Goal: Find specific page/section: Find specific page/section

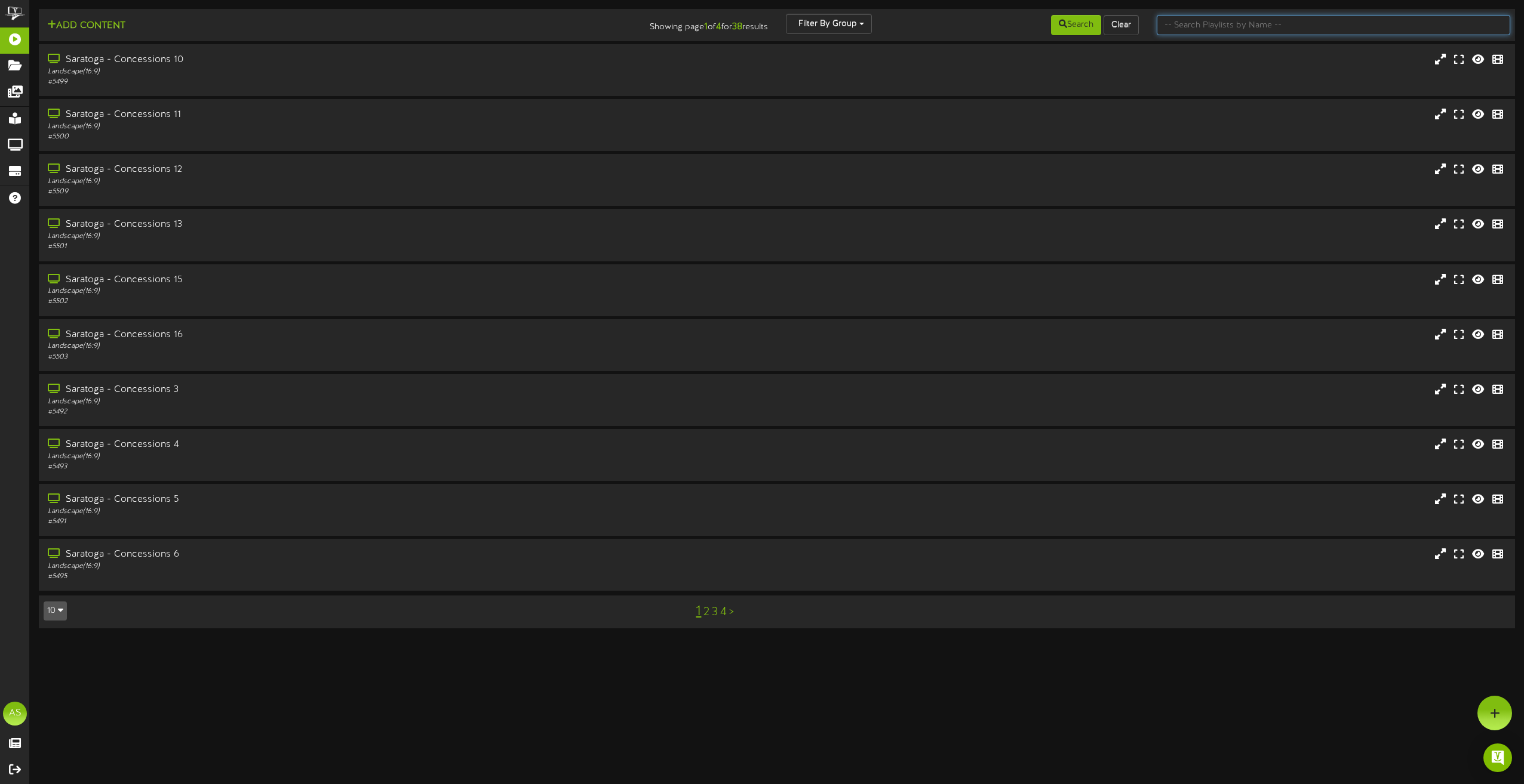
click at [1265, 18] on input "text" at bounding box center [1333, 25] width 353 height 21
type input "theater 8"
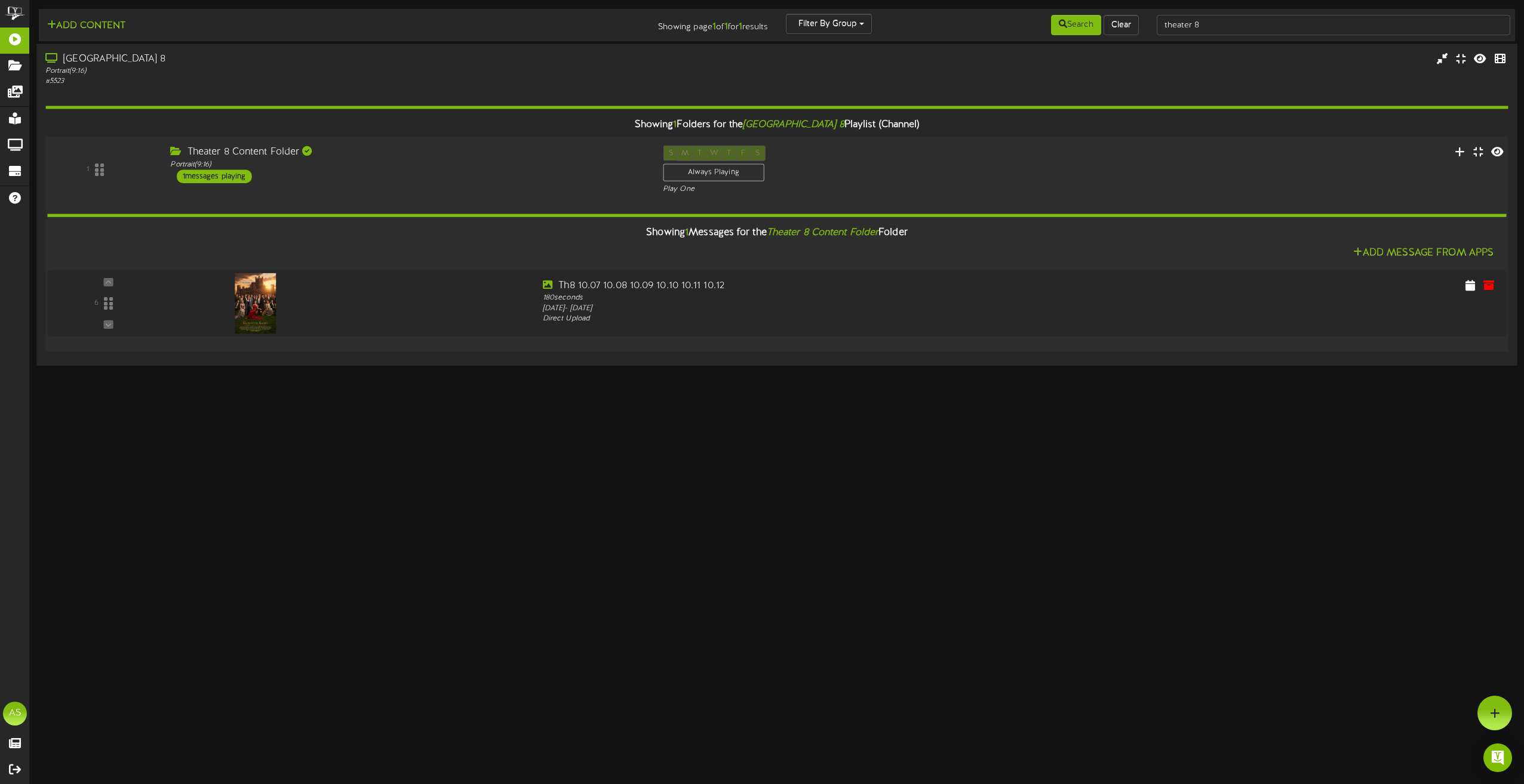
click at [258, 190] on div "1 Theater 8 Content Folder Portrait ( 9:16 ) 1 S" at bounding box center [776, 171] width 1477 height 49
click at [1229, 30] on input "theater 8" at bounding box center [1333, 25] width 353 height 21
type input "theater"
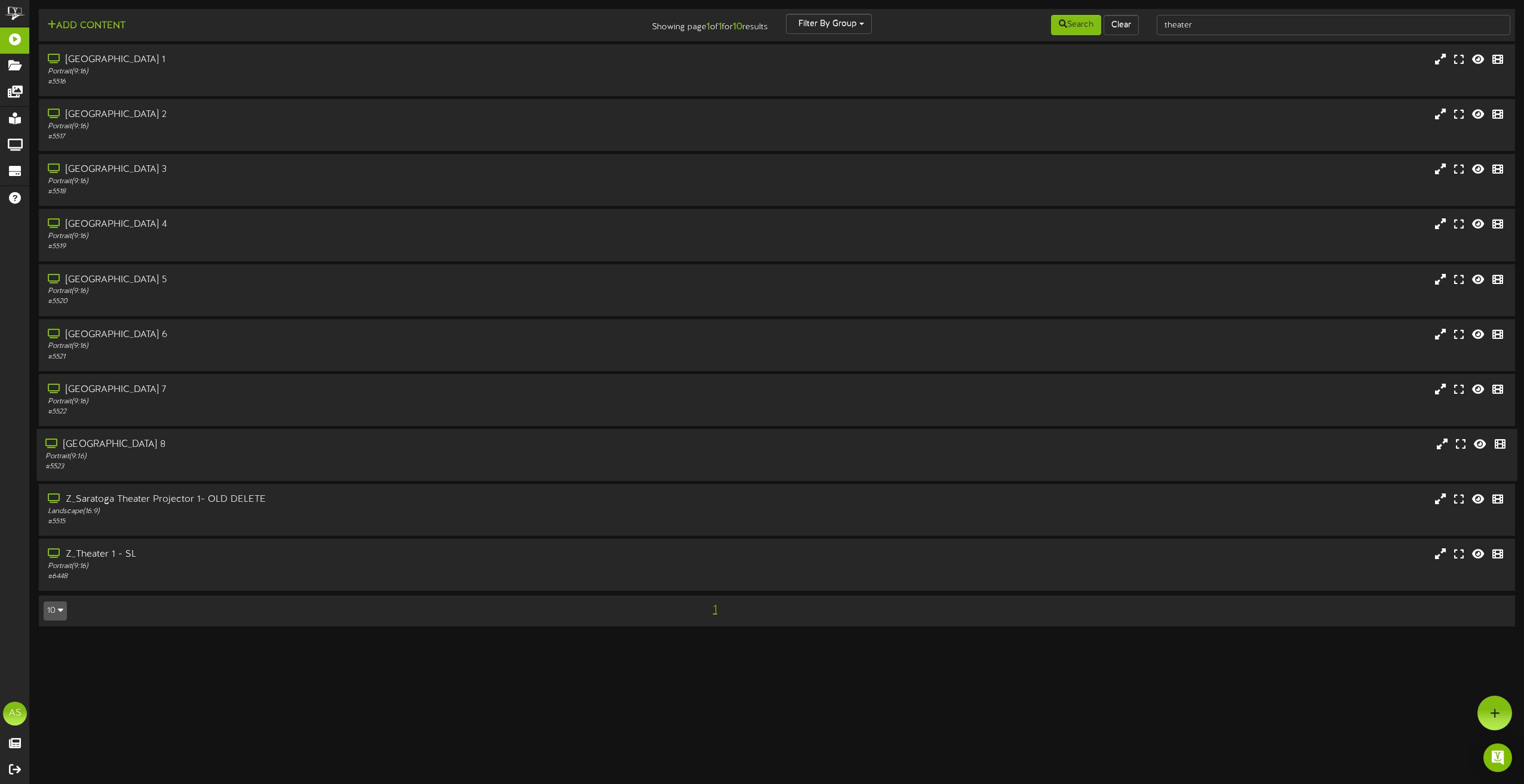
click at [169, 465] on div "# 5523" at bounding box center [344, 467] width 599 height 10
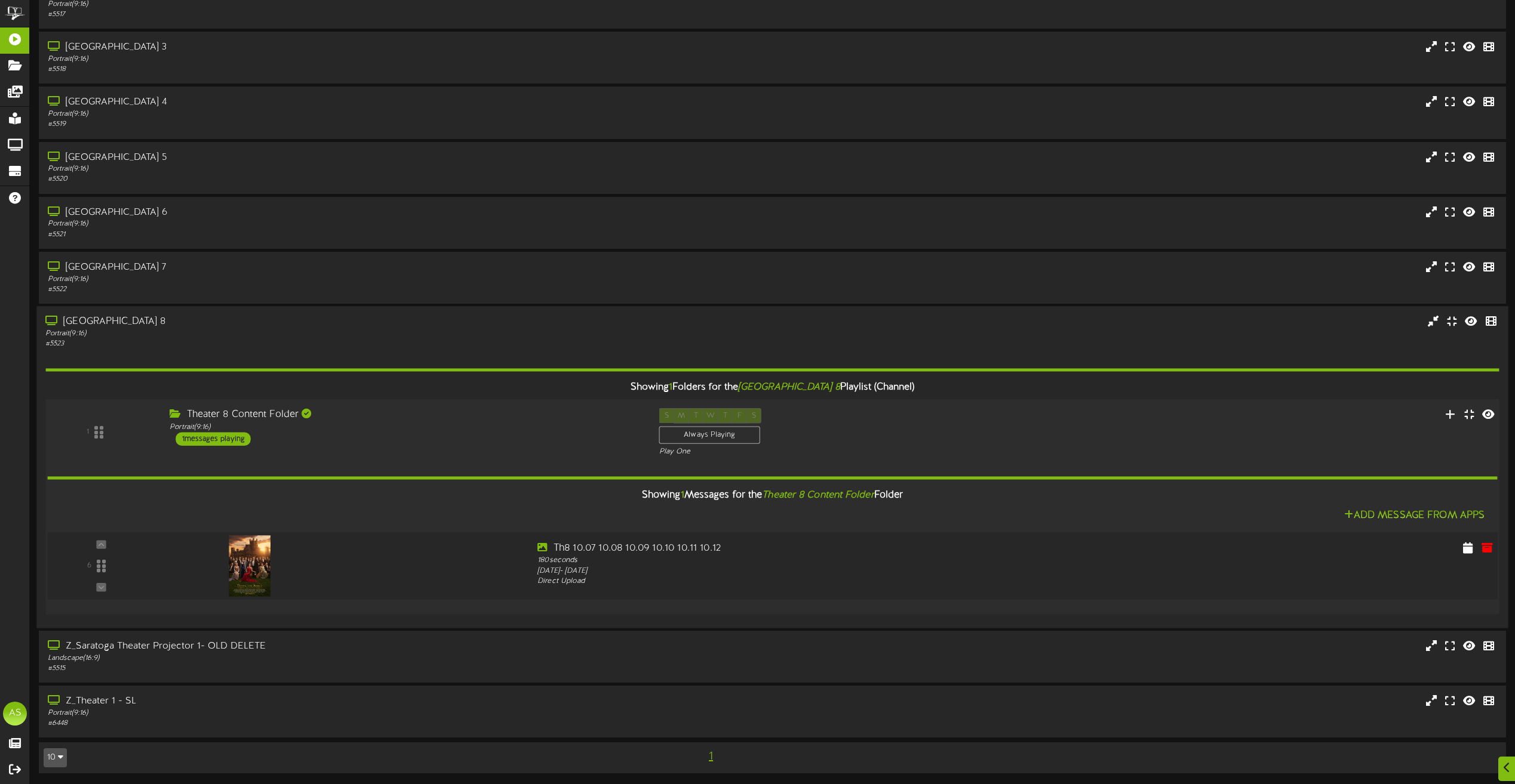
scroll to position [124, 0]
click at [62, 758] on icon "button" at bounding box center [60, 755] width 6 height 9
click at [811, 758] on div "1" at bounding box center [711, 755] width 369 height 20
click at [709, 755] on span "1" at bounding box center [710, 755] width 10 height 13
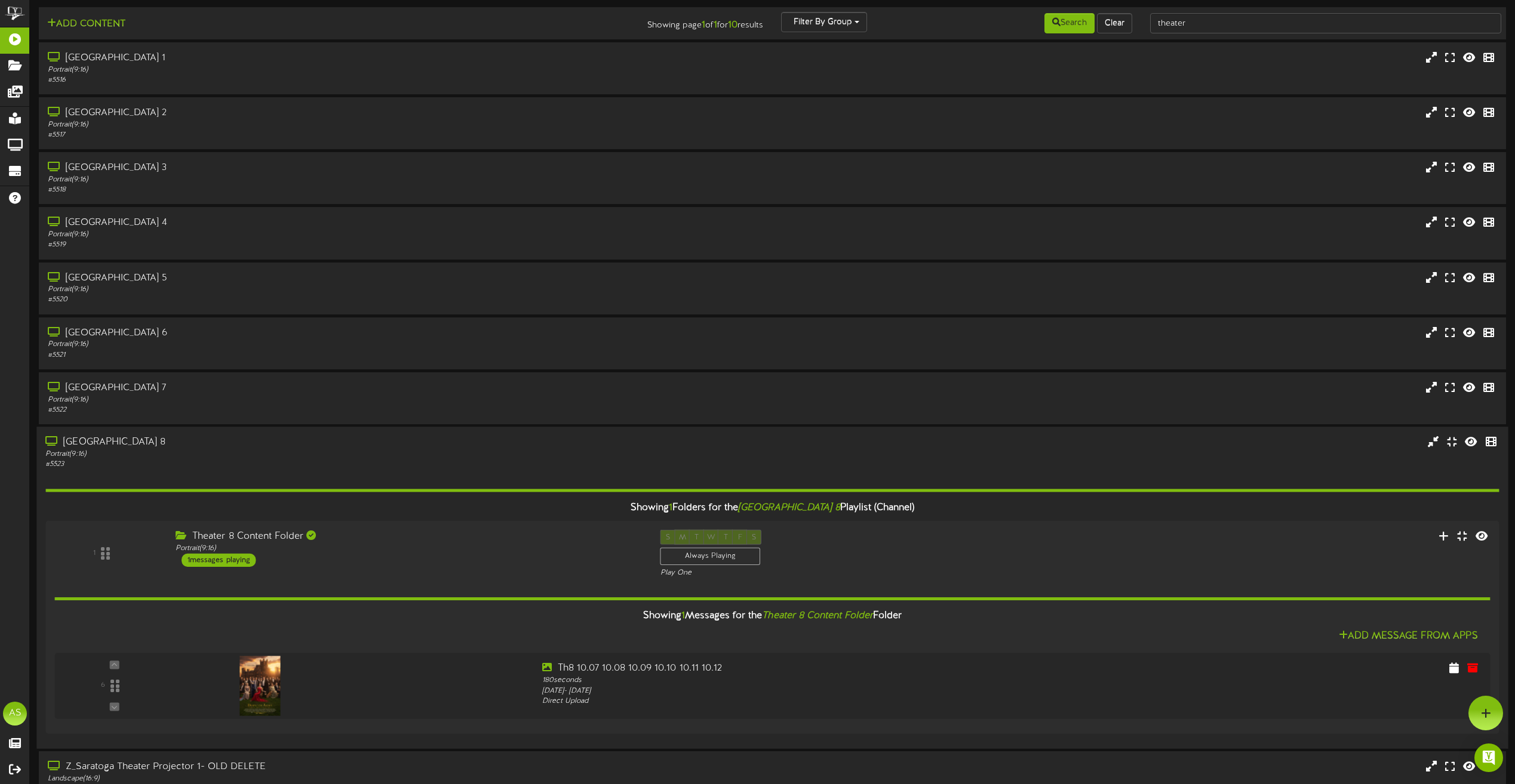
scroll to position [0, 0]
click at [192, 55] on div "[GEOGRAPHIC_DATA] 1" at bounding box center [343, 60] width 595 height 13
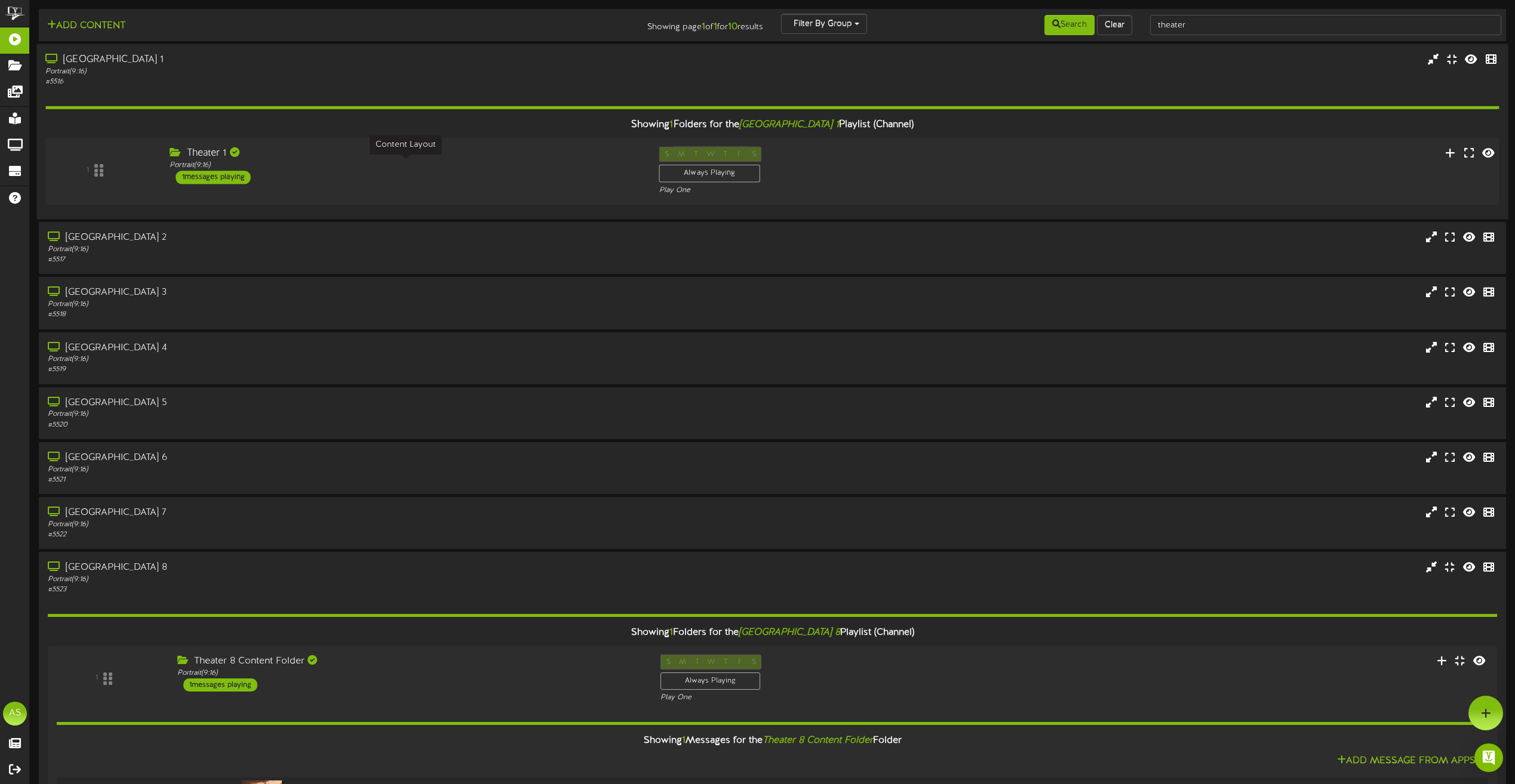
click at [298, 167] on div "Portrait ( 9:16 )" at bounding box center [406, 165] width 471 height 10
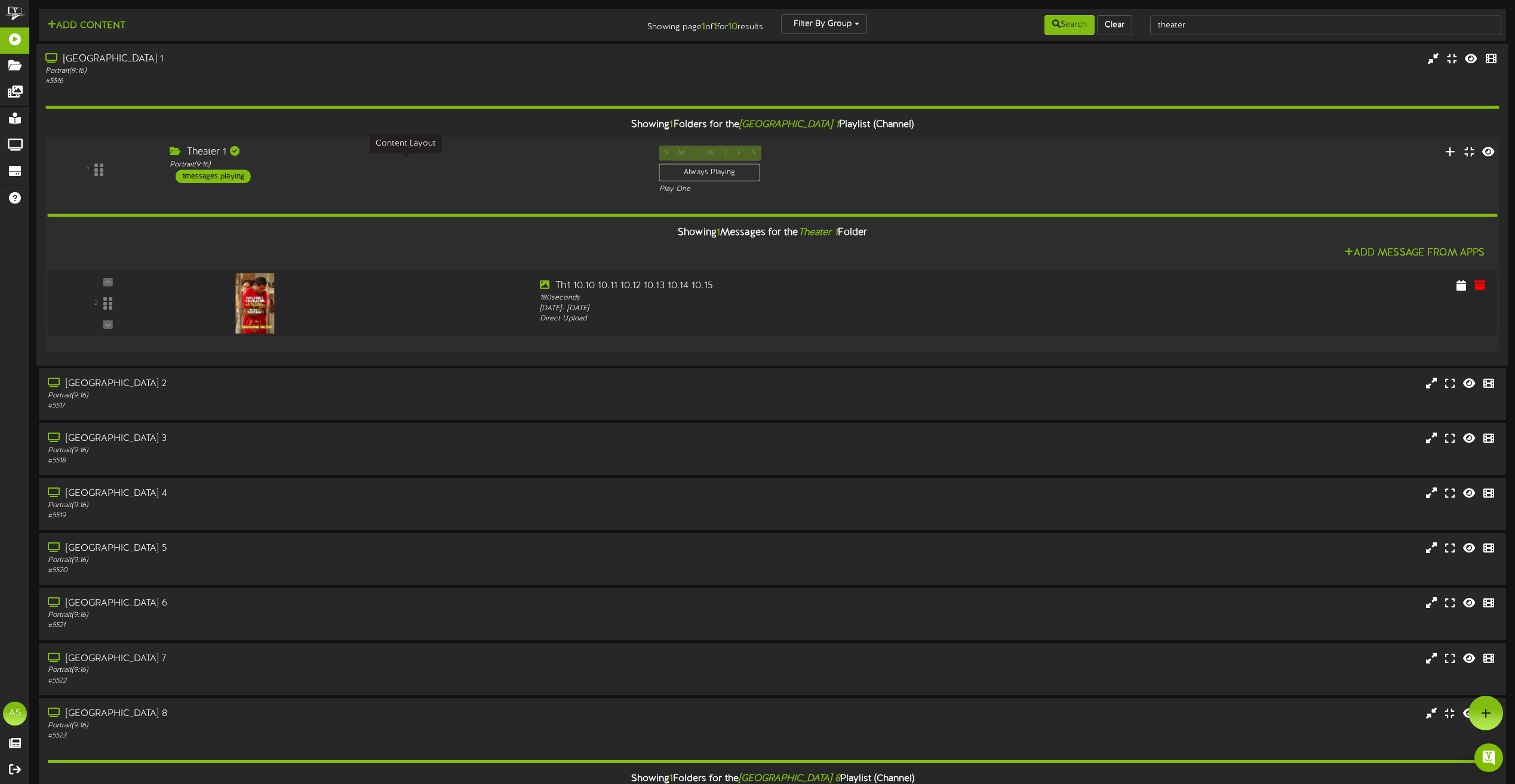
click at [347, 163] on div "Portrait ( 9:16 )" at bounding box center [406, 164] width 471 height 10
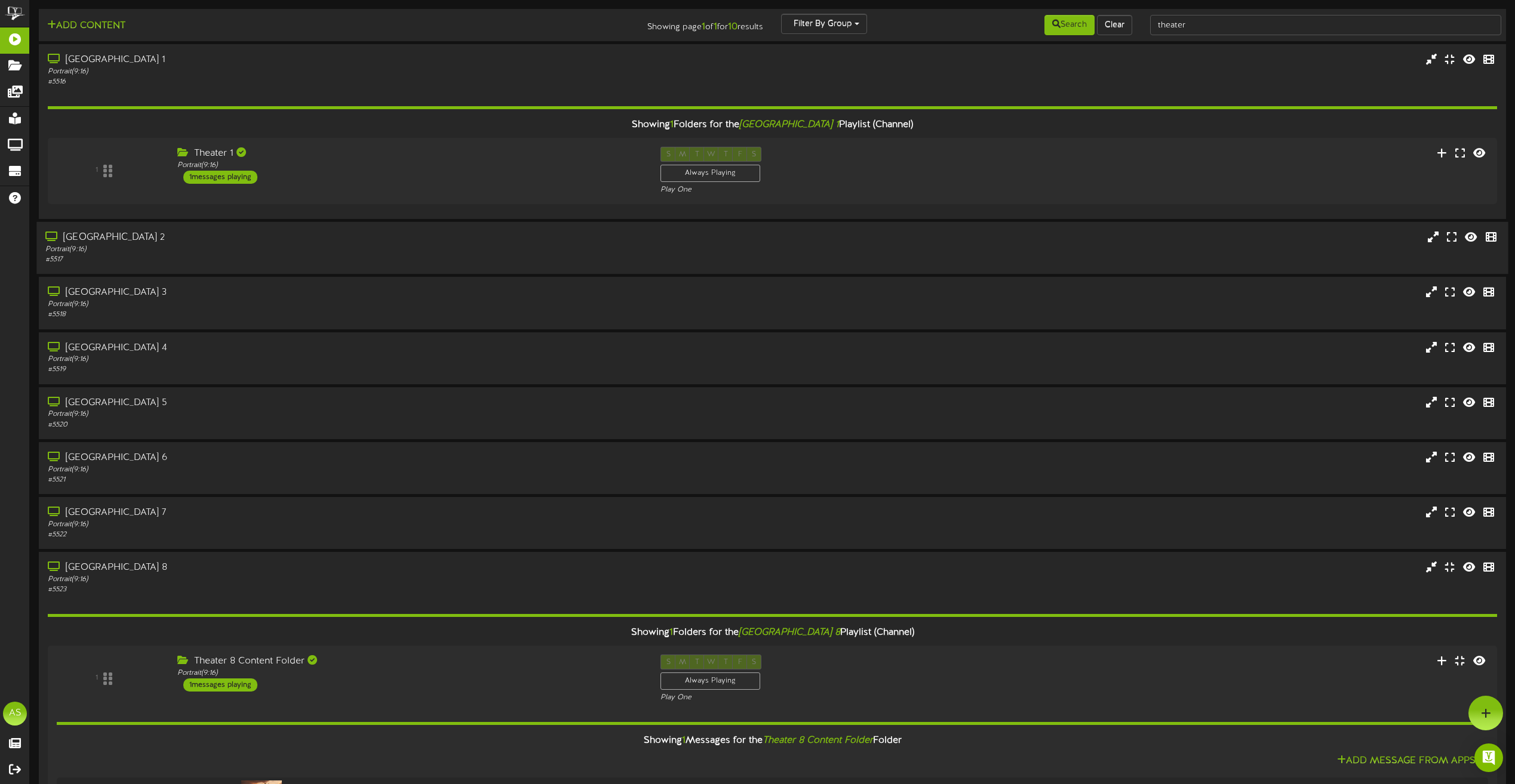
click at [325, 233] on div "[GEOGRAPHIC_DATA] 2" at bounding box center [343, 237] width 595 height 13
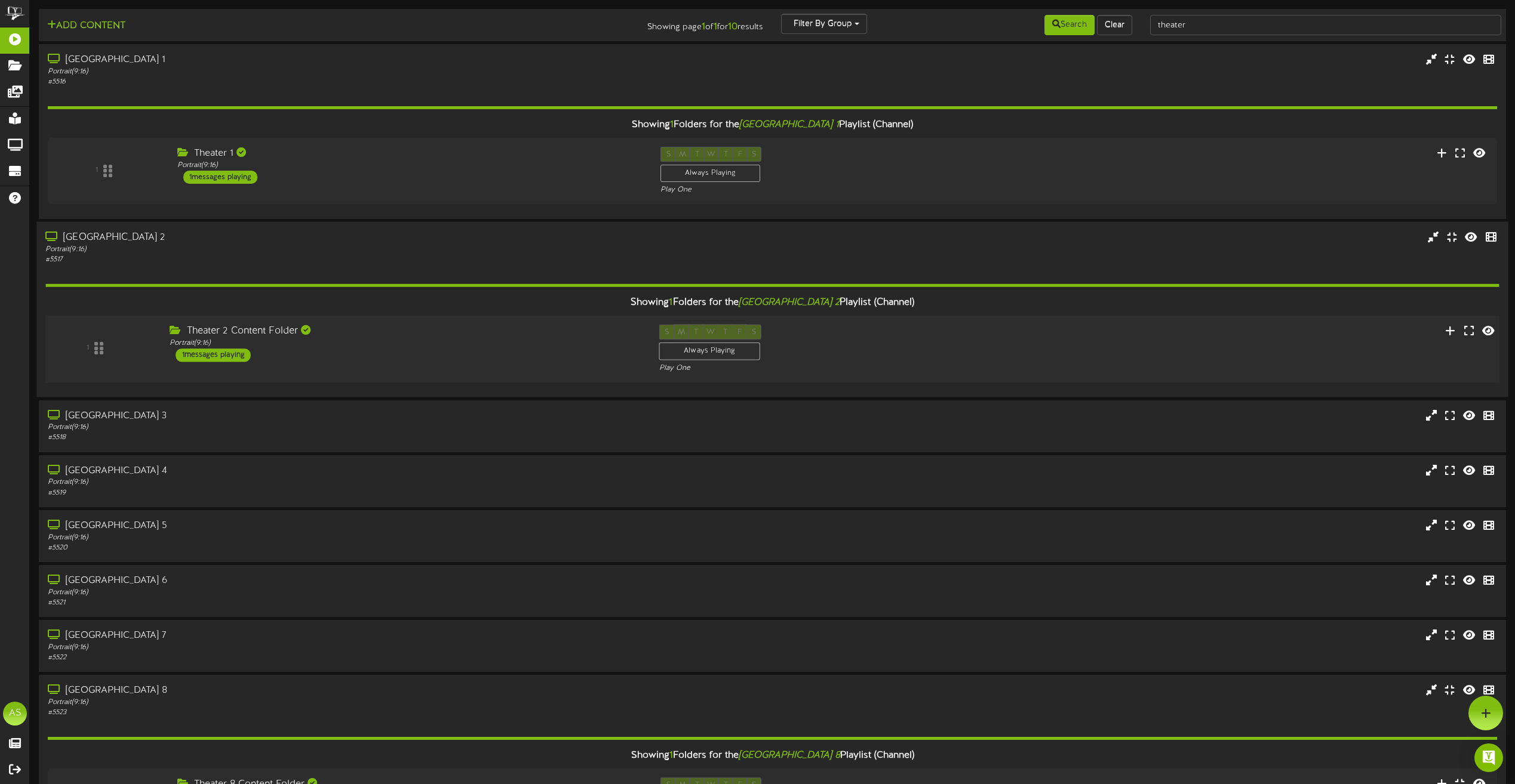
click at [427, 360] on div "Theater 2 Content Folder Portrait ( 9:16 ) 1 messages playing" at bounding box center [405, 343] width 490 height 37
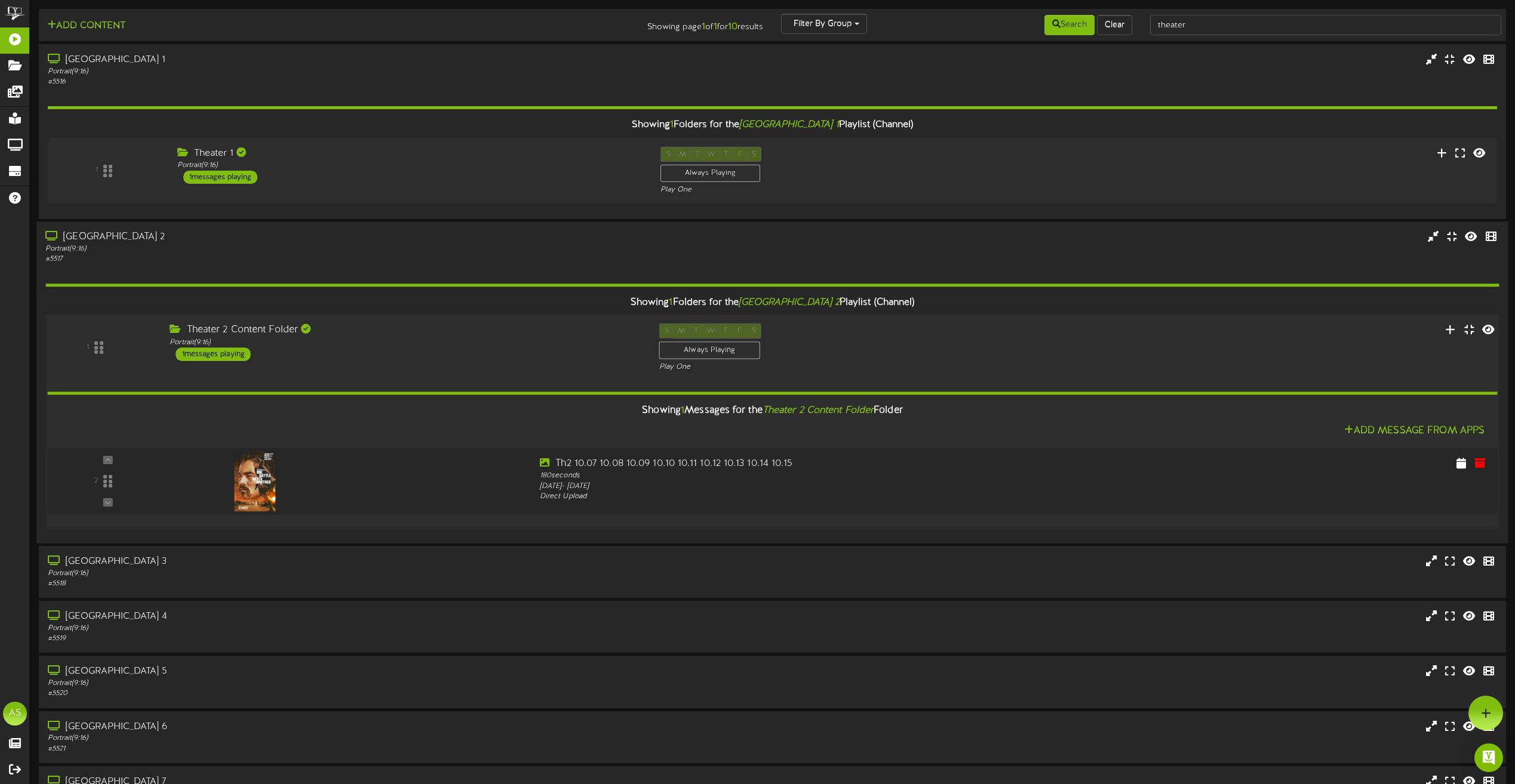
click at [409, 348] on div "Theater 2 Content Folder Portrait ( 9:16 ) 1 messages playing" at bounding box center [405, 342] width 490 height 37
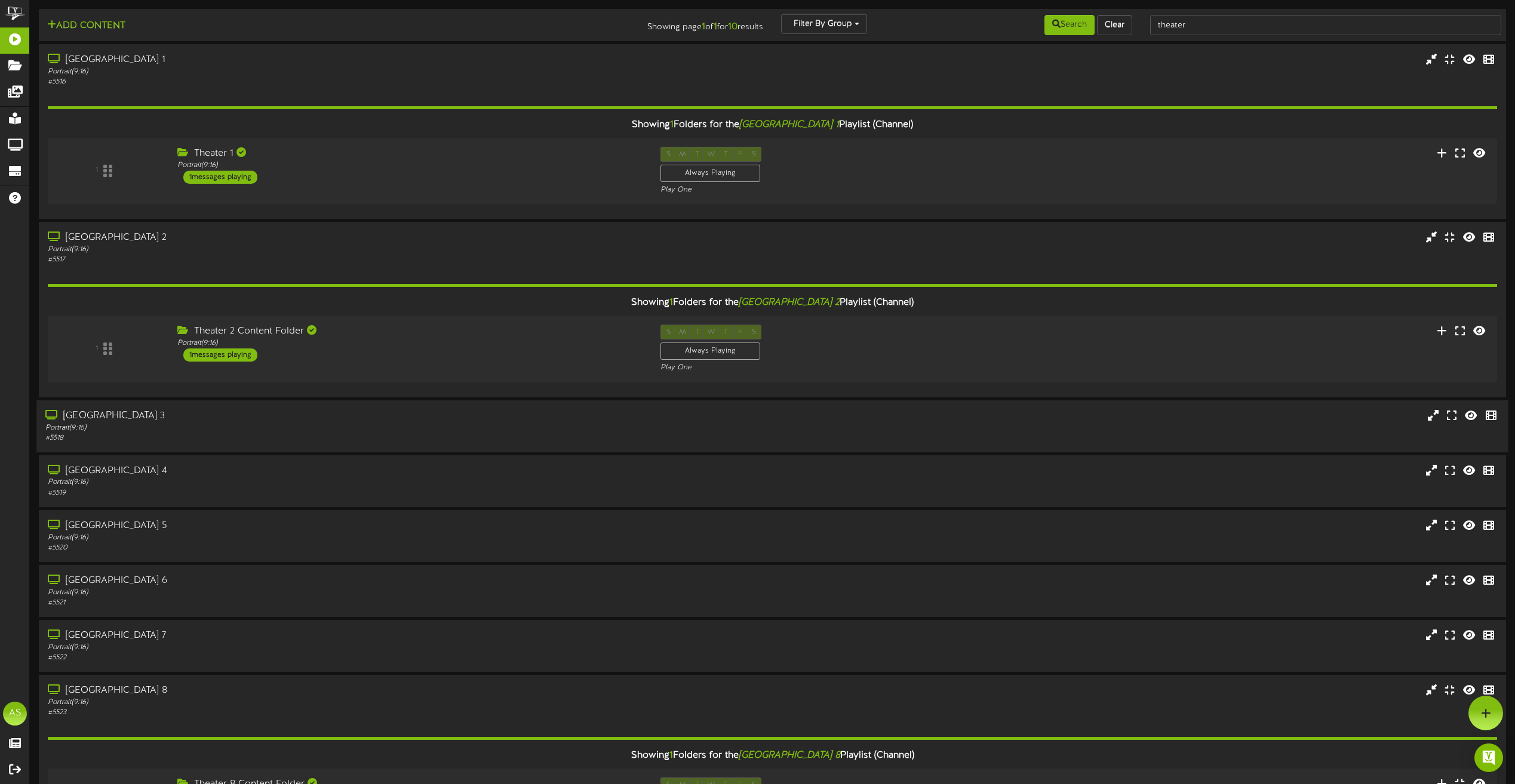
click at [323, 425] on div "Portrait ( 9:16 )" at bounding box center [343, 428] width 595 height 10
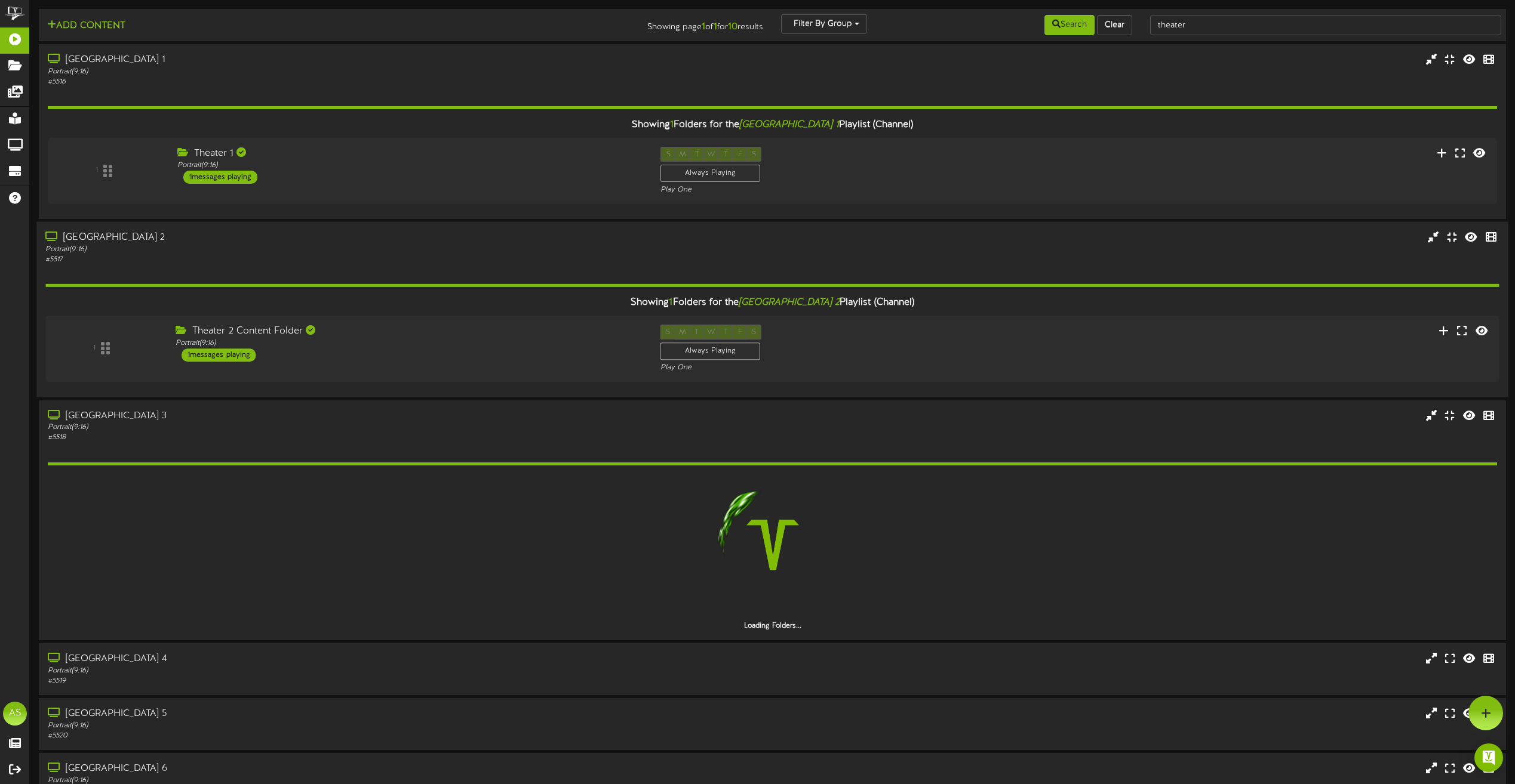
click at [372, 273] on div "Showing 1 Folders for the Saratoga Theater 2 Playlist (Channel) 1 Theater 2 Con…" at bounding box center [771, 327] width 1453 height 124
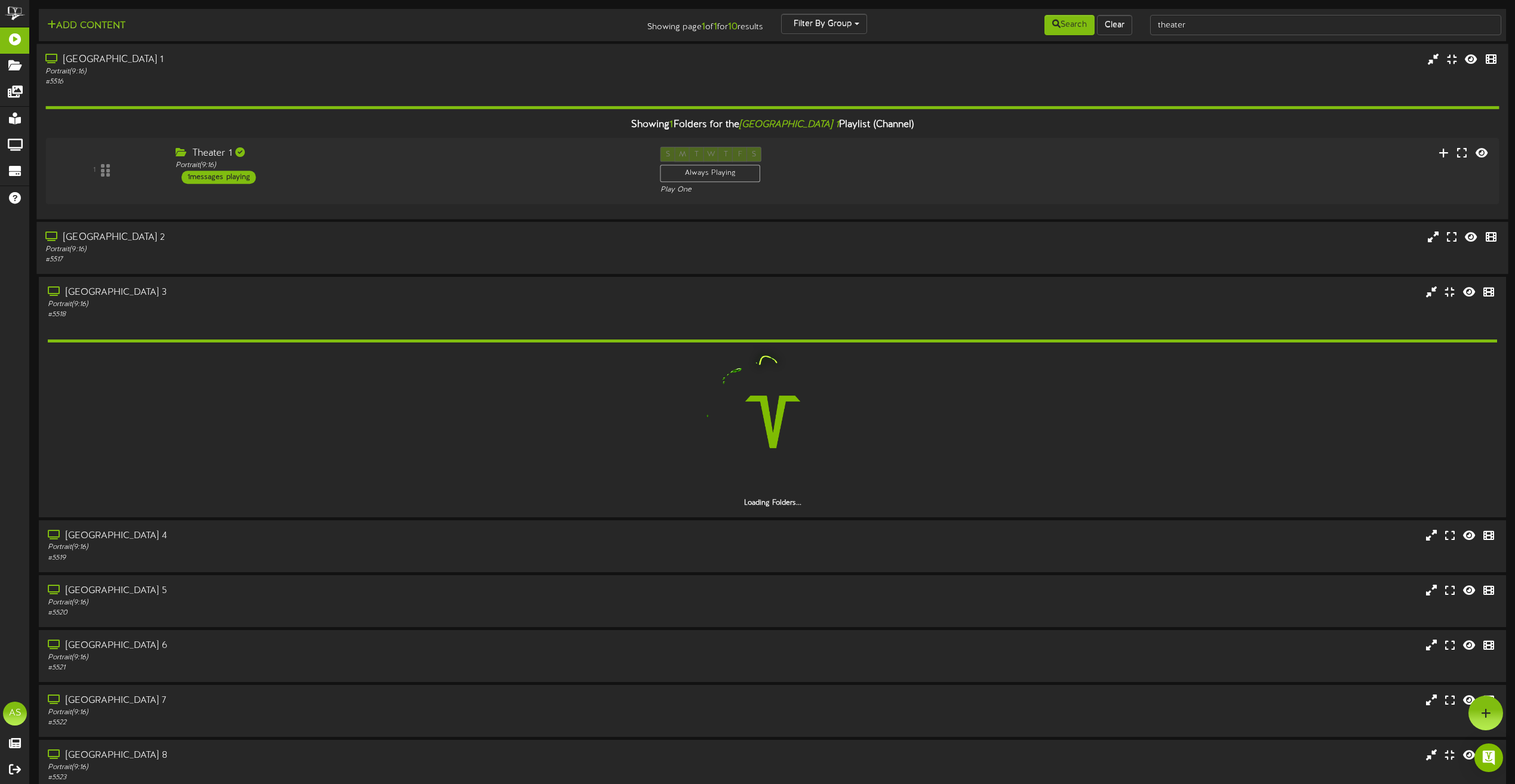
click at [313, 75] on div "Portrait ( 9:16 )" at bounding box center [343, 71] width 595 height 10
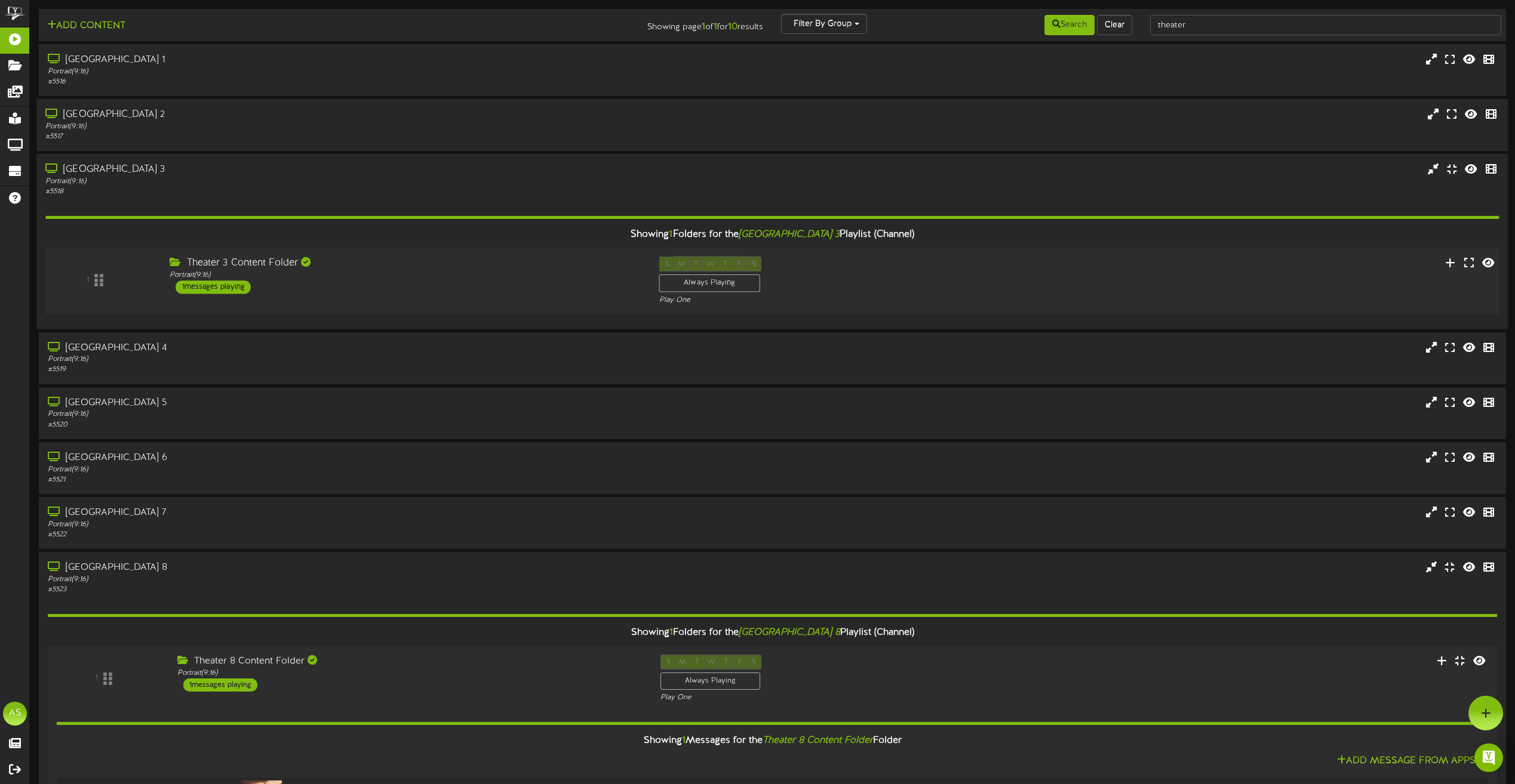
click at [389, 299] on div "1 Theater 3 Content Folder Portrait ( 9:16 ) 1 S" at bounding box center [772, 281] width 1468 height 49
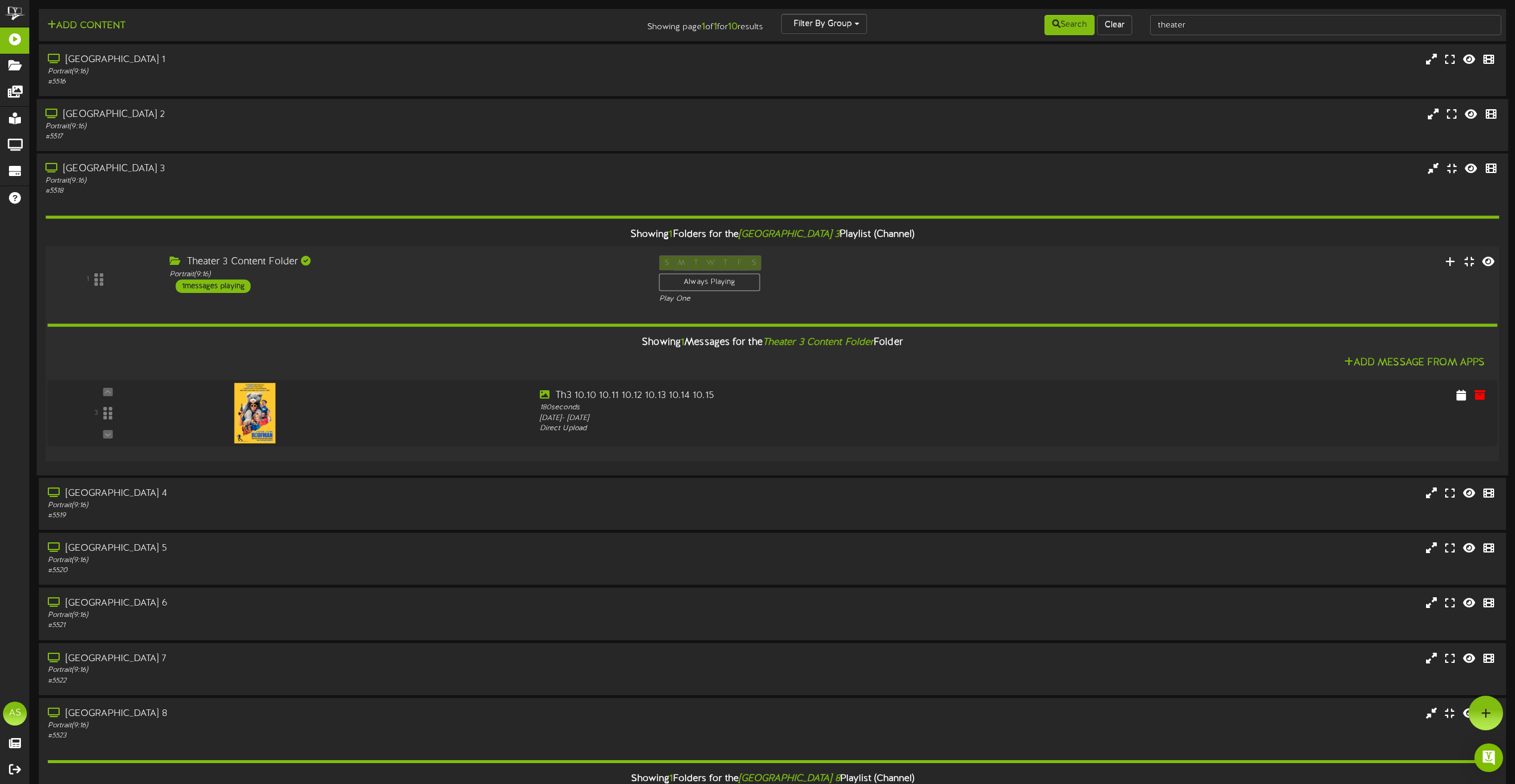
click at [391, 287] on div "Theater 3 Content Folder Portrait ( 9:16 ) 1 messages playing" at bounding box center [405, 274] width 490 height 37
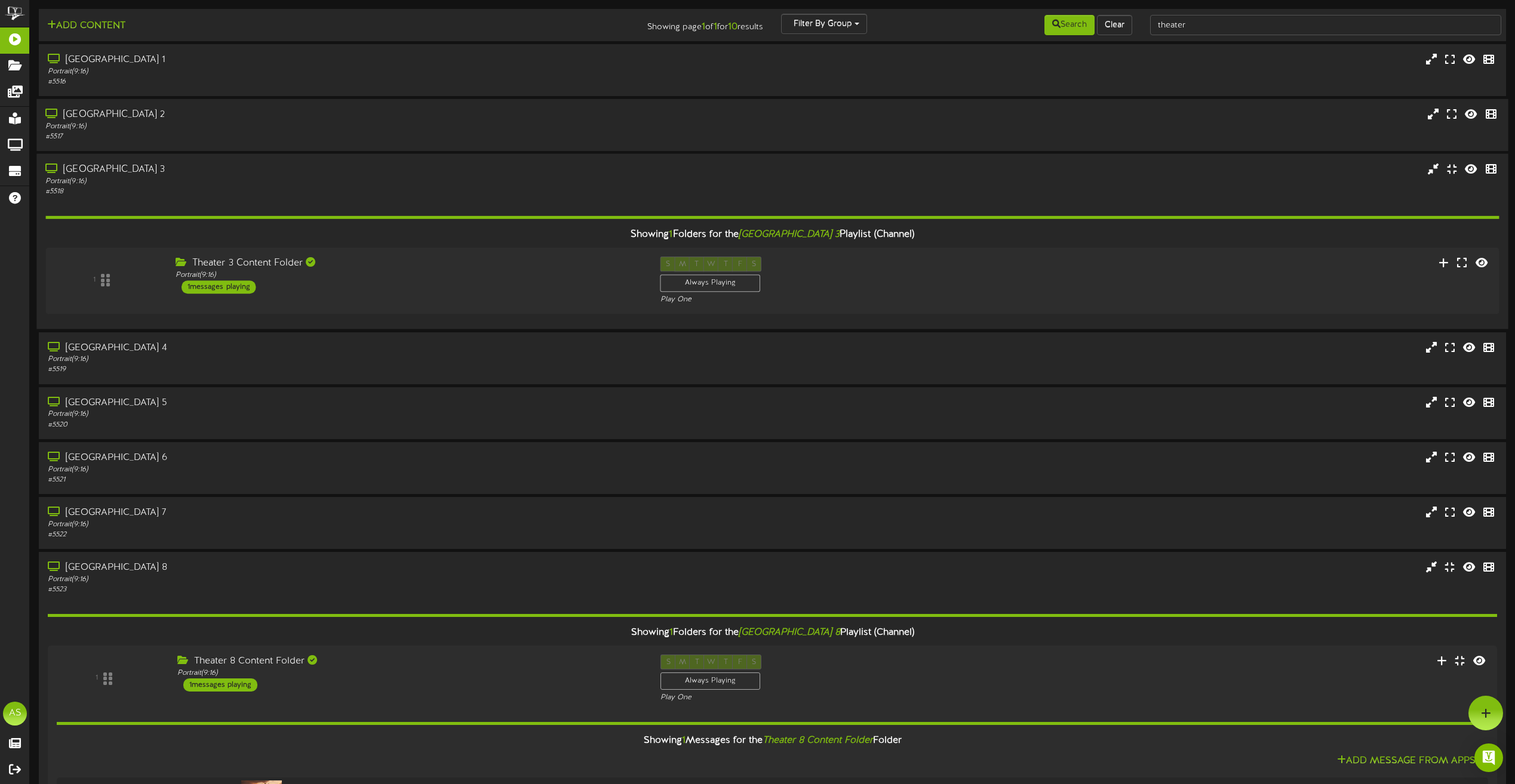
click at [293, 190] on div "# 5518" at bounding box center [343, 191] width 595 height 10
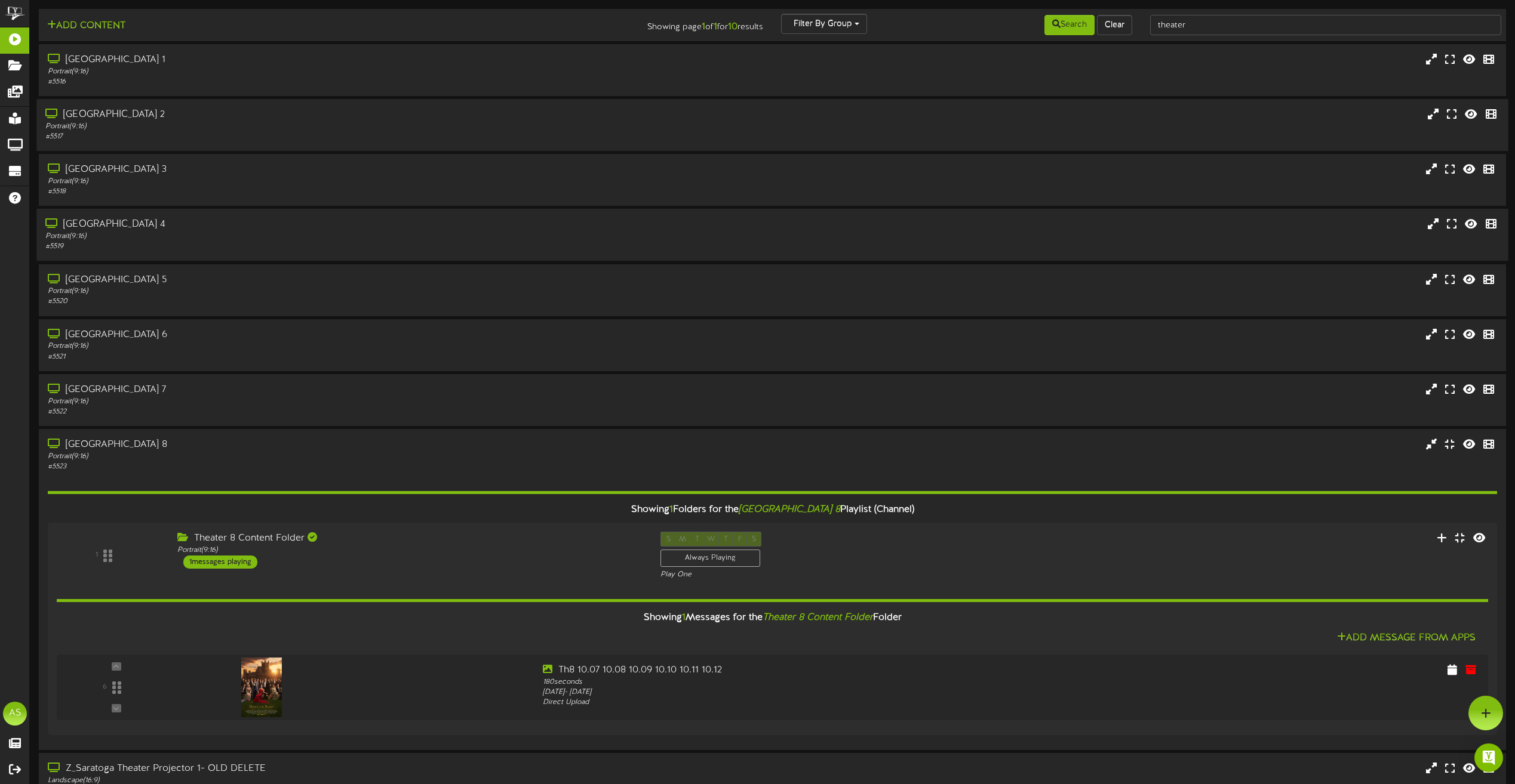
click at [255, 239] on div "Portrait ( 9:16 )" at bounding box center [343, 236] width 595 height 10
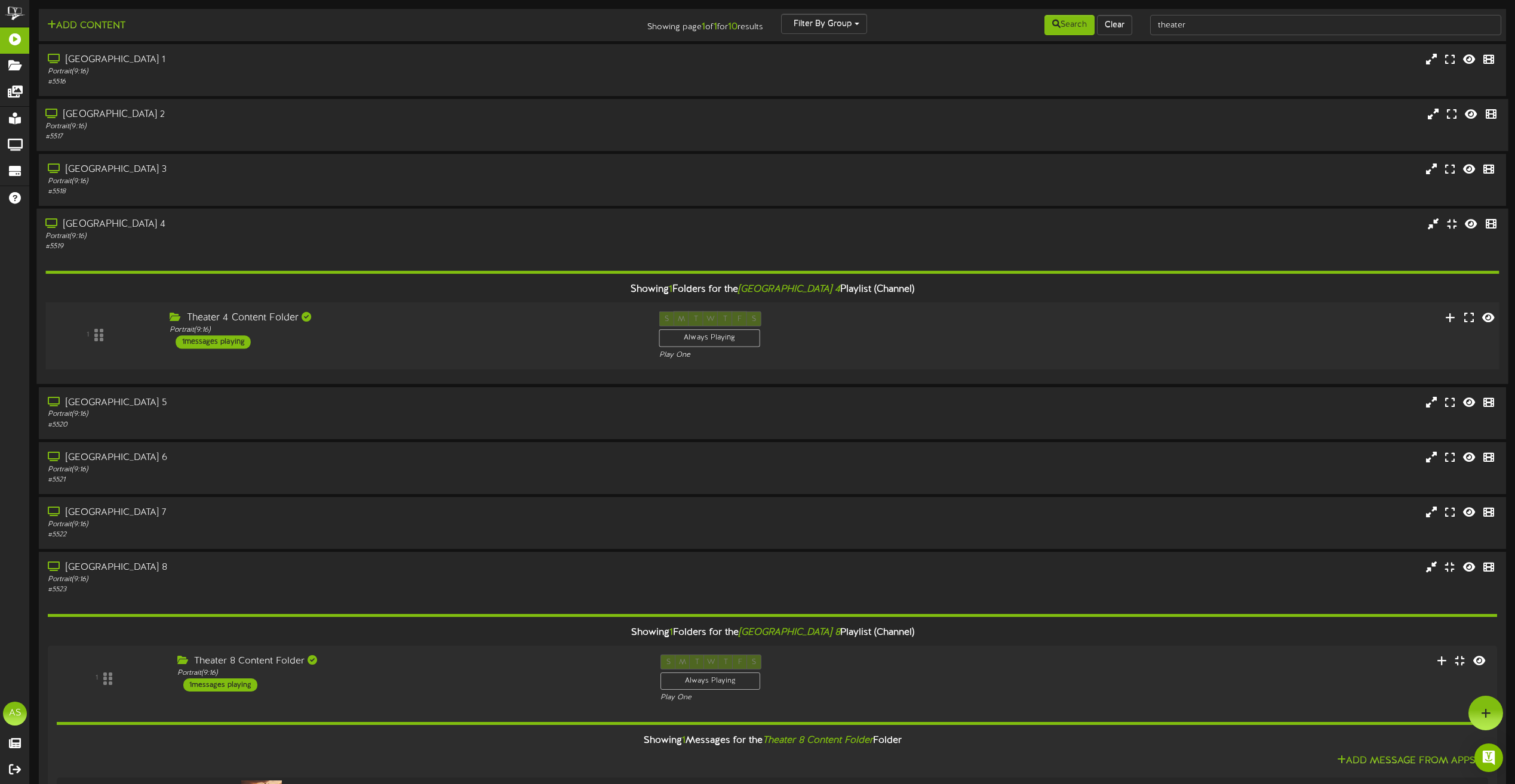
click at [429, 337] on div "Theater 4 Content Folder Portrait ( 9:16 ) 1 messages playing" at bounding box center [405, 330] width 490 height 37
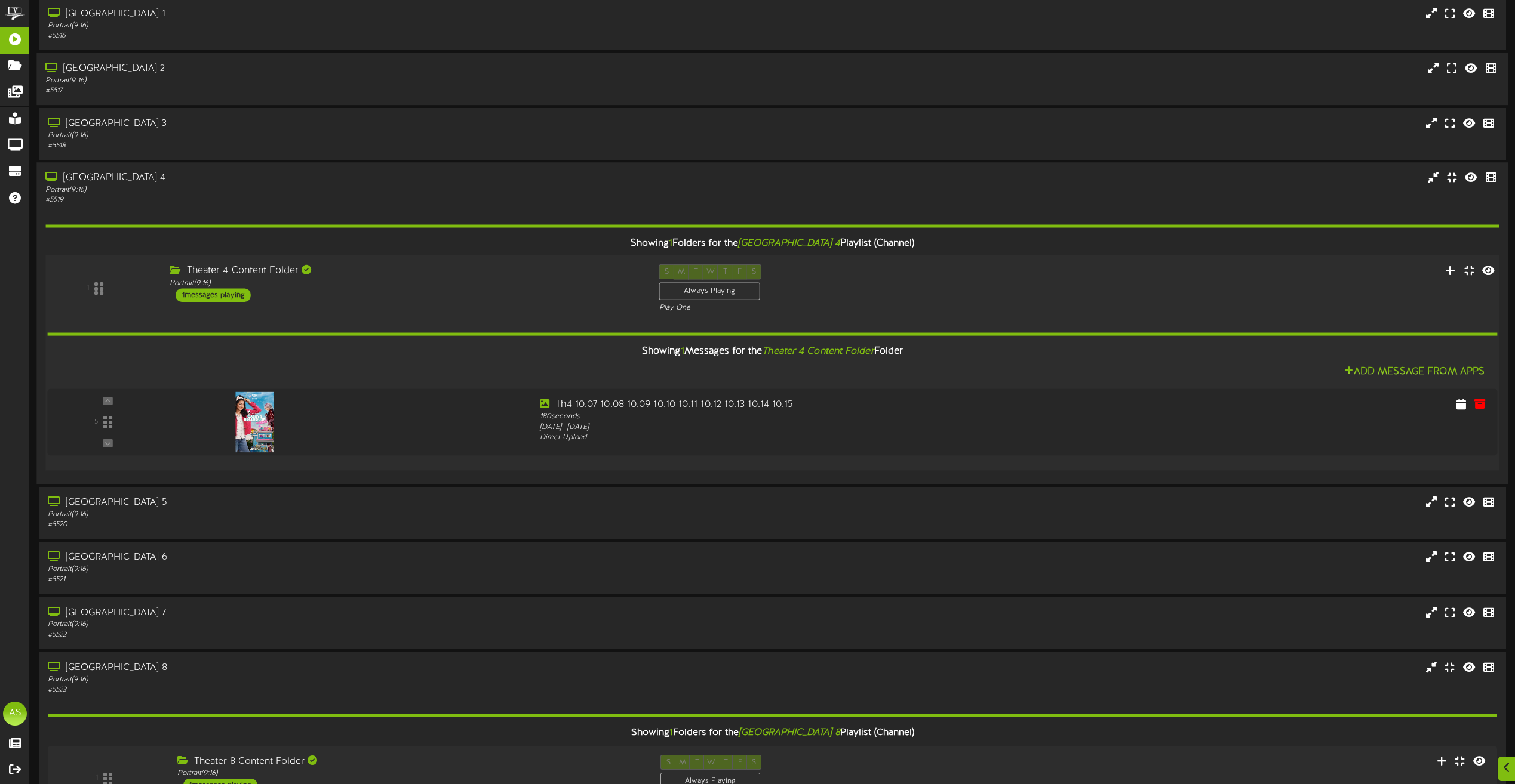
scroll to position [60, 0]
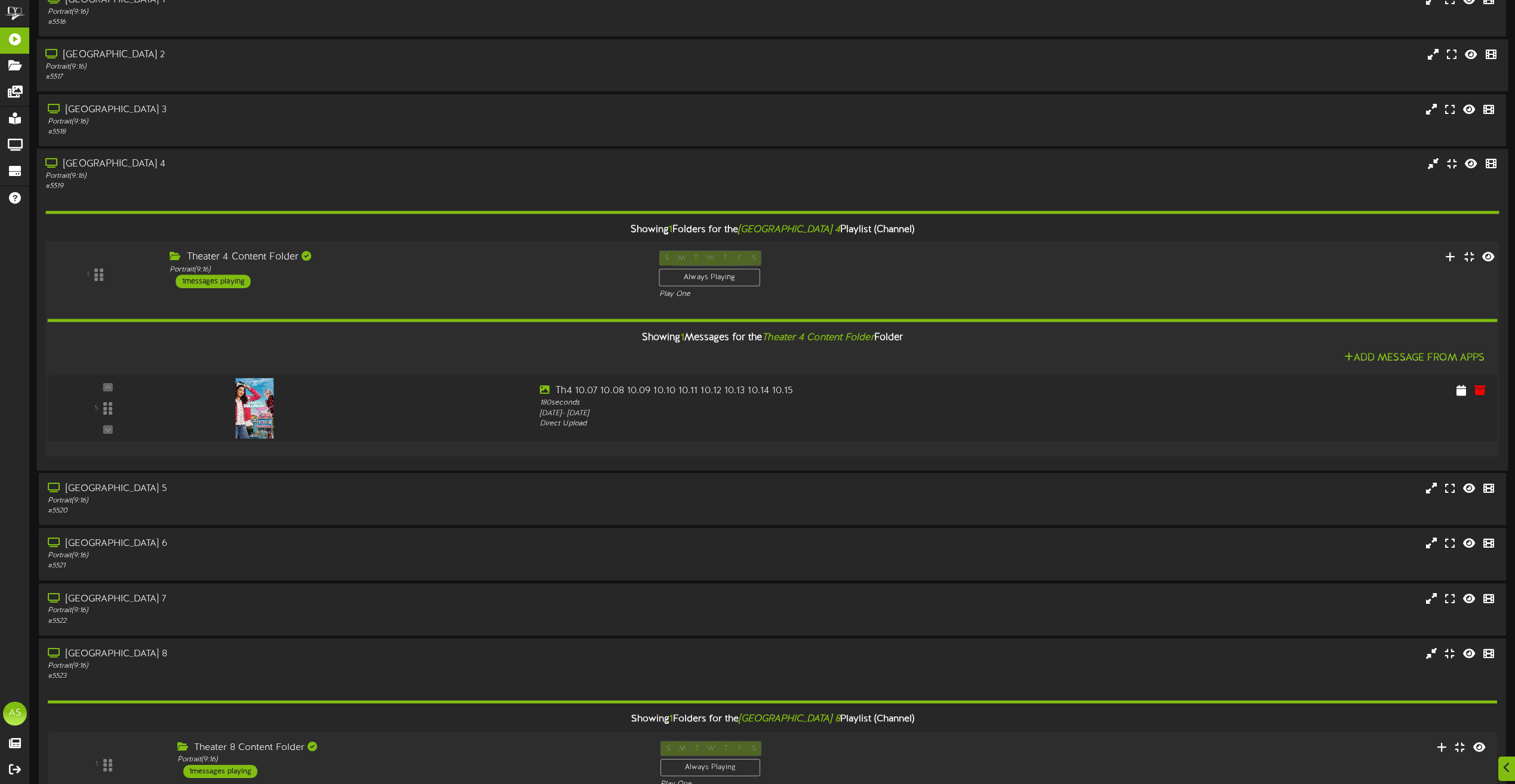
click at [479, 275] on div "Theater 4 Content Folder Portrait ( 9:16 ) 1 messages playing" at bounding box center [405, 269] width 490 height 37
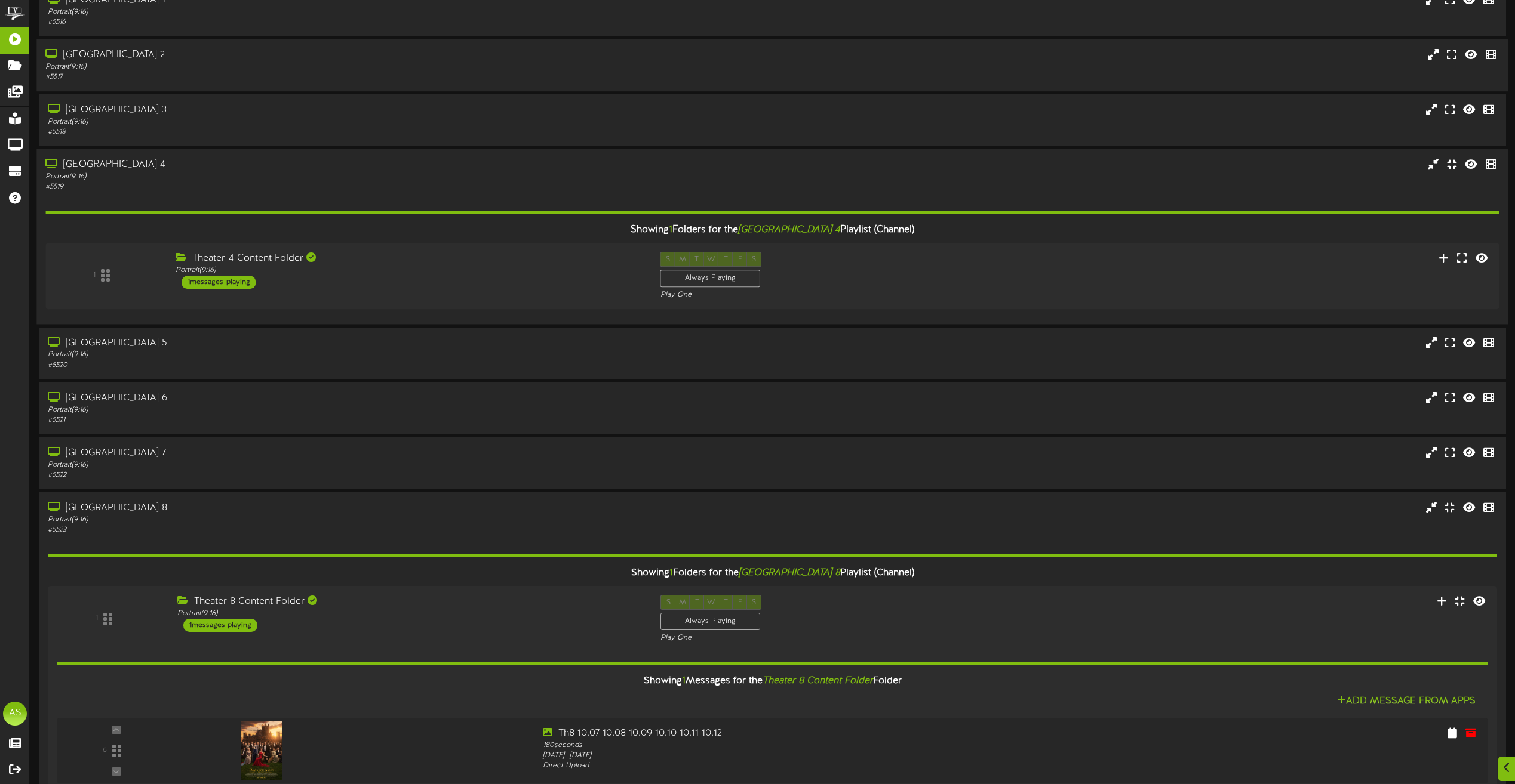
click at [437, 195] on div "Showing 1 Folders for the Saratoga Theater 4 Playlist (Channel) 1 Theater 4 Con…" at bounding box center [771, 254] width 1453 height 124
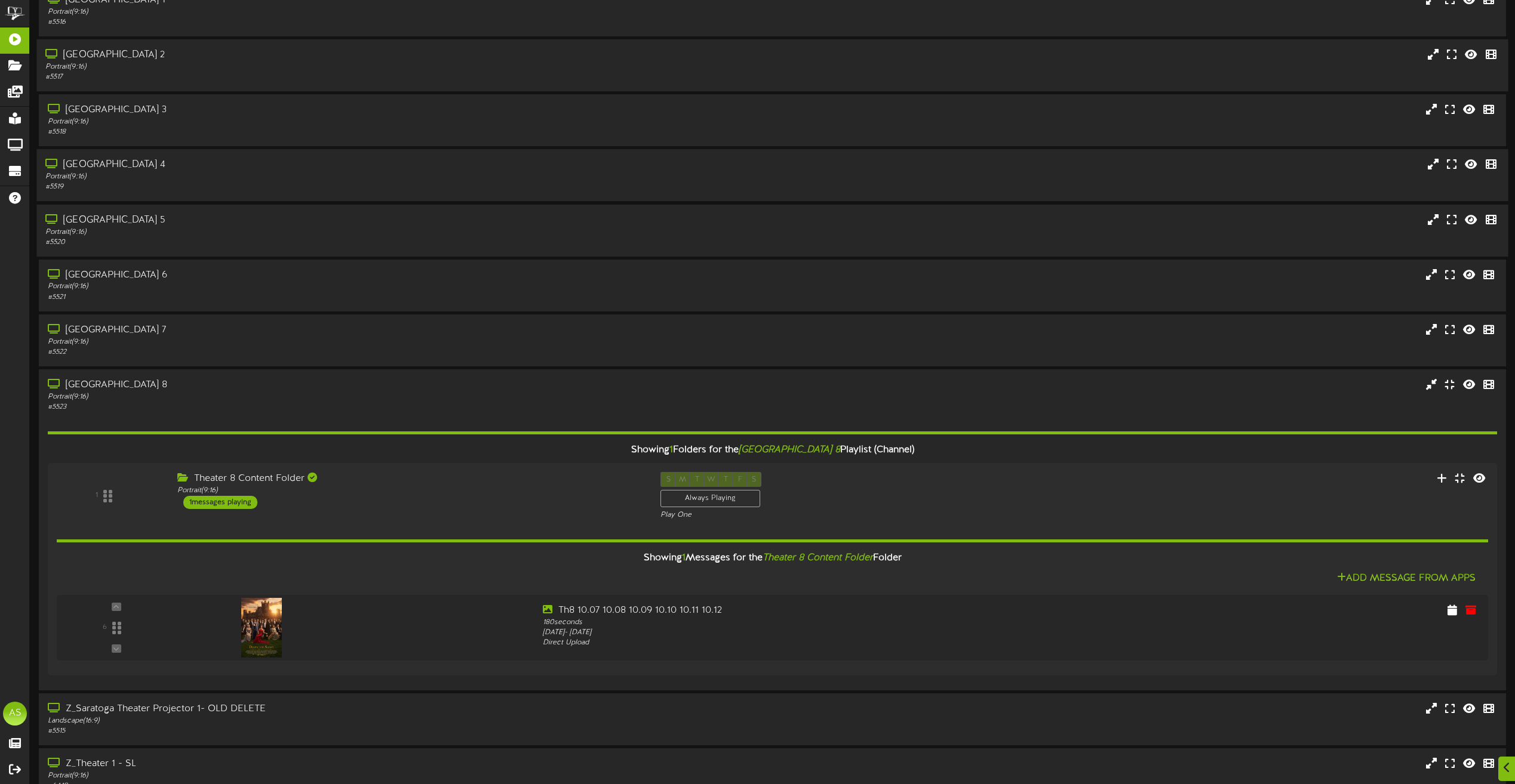
click at [379, 230] on div "Portrait ( 9:16 )" at bounding box center [343, 232] width 595 height 10
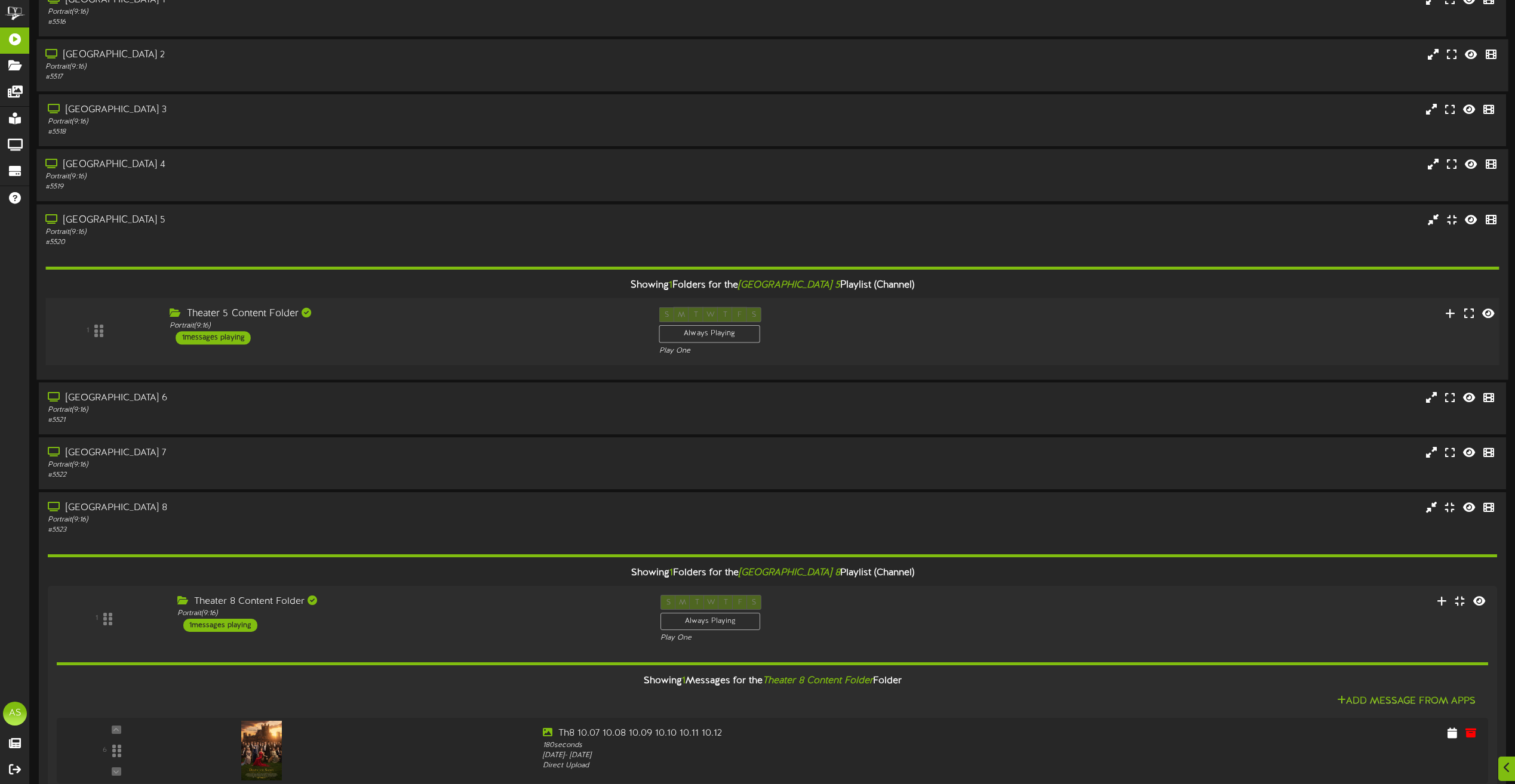
click at [445, 344] on div "Theater 5 Content Folder Portrait ( 9:16 ) 1 messages playing" at bounding box center [405, 325] width 490 height 37
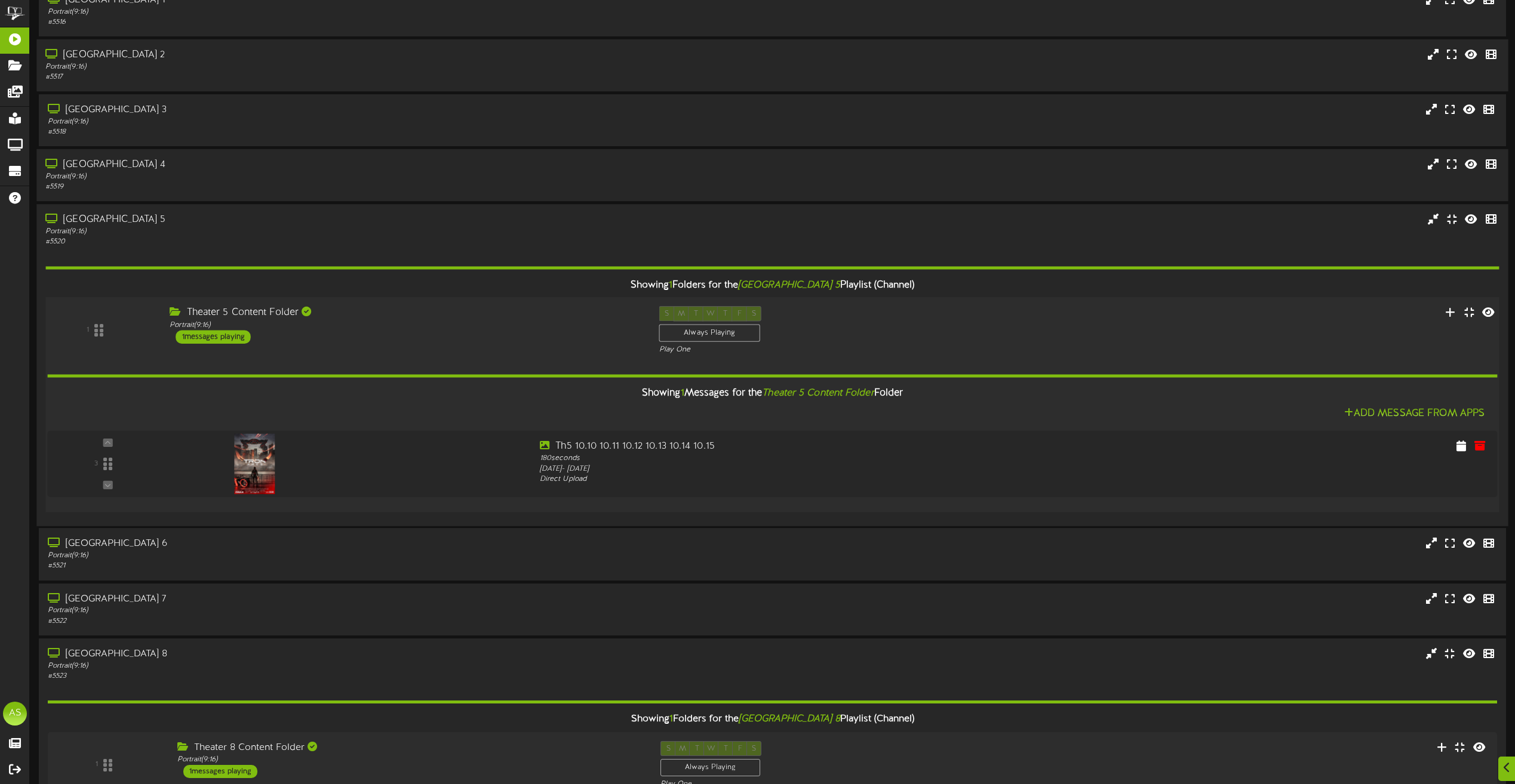
drag, startPoint x: 410, startPoint y: 336, endPoint x: 402, endPoint y: 267, distance: 69.5
click at [410, 334] on div "Theater 5 Content Folder Portrait ( 9:16 ) 1 messages playing" at bounding box center [405, 325] width 490 height 37
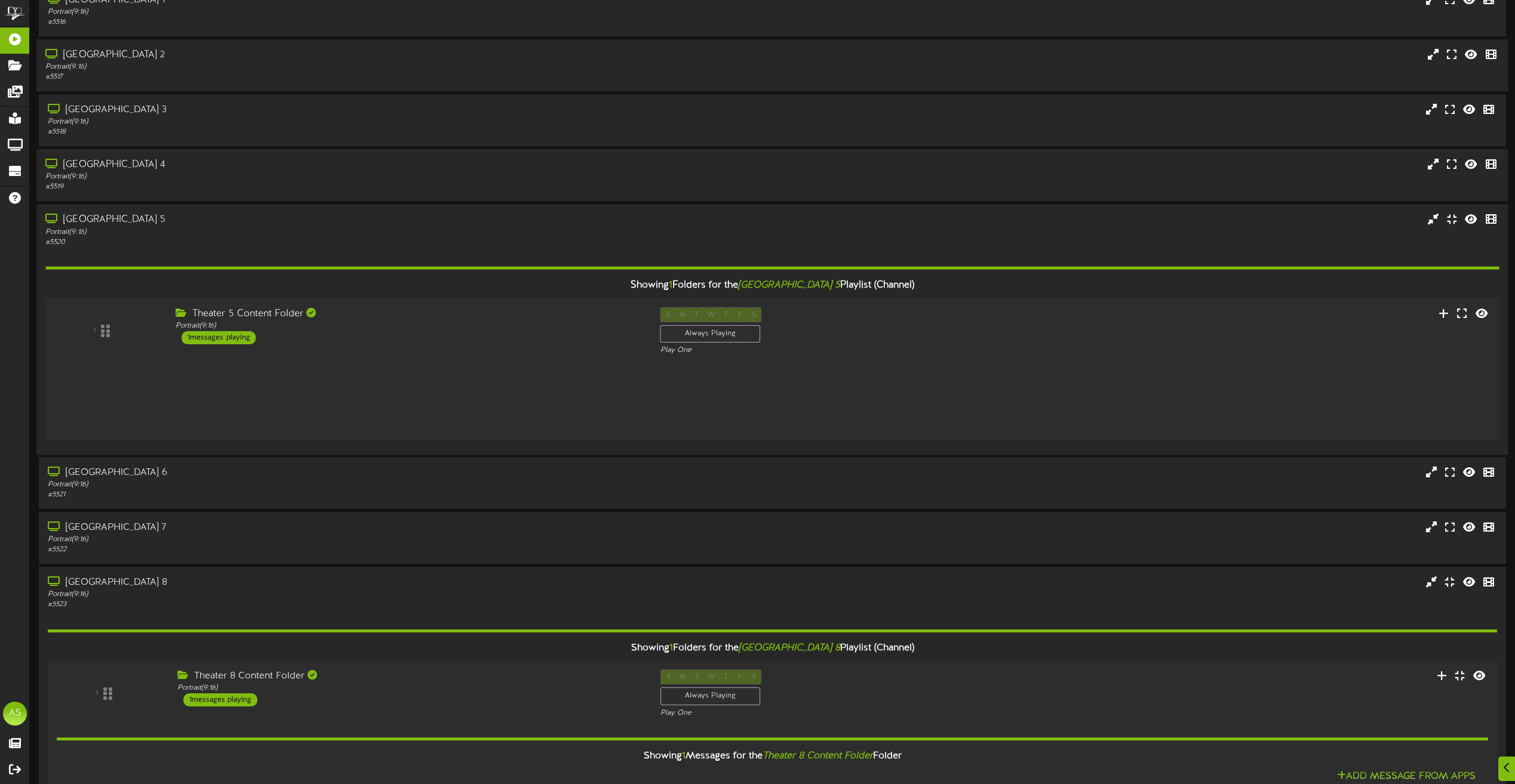
click at [399, 248] on div "Showing 1 Folders for the Saratoga Theater 5 Playlist (Channel) 1 Theater 5 Con…" at bounding box center [771, 346] width 1453 height 199
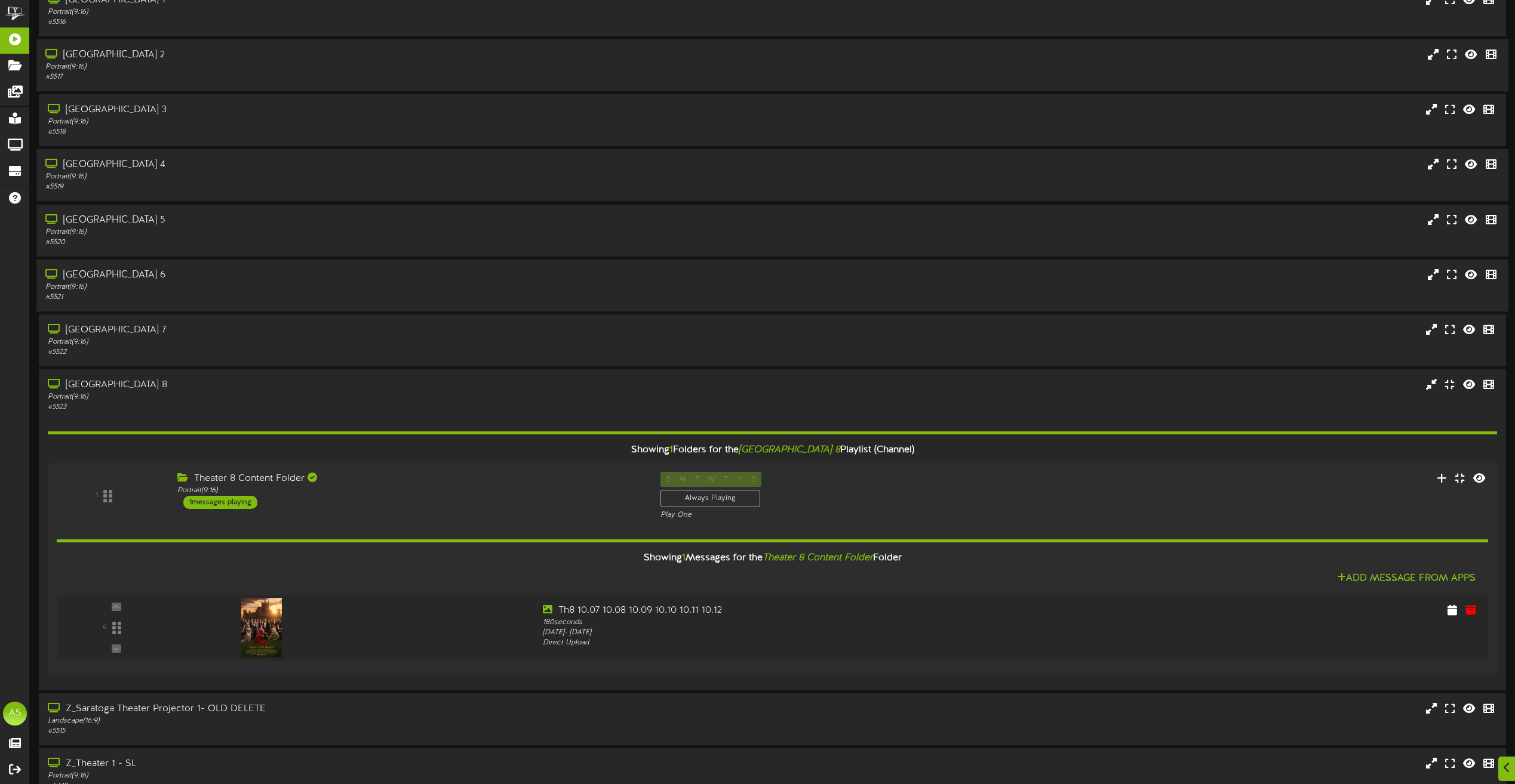
click at [347, 304] on div "[GEOGRAPHIC_DATA] 6 Portrait ( 9:16 ) # 5521" at bounding box center [772, 284] width 1471 height 52
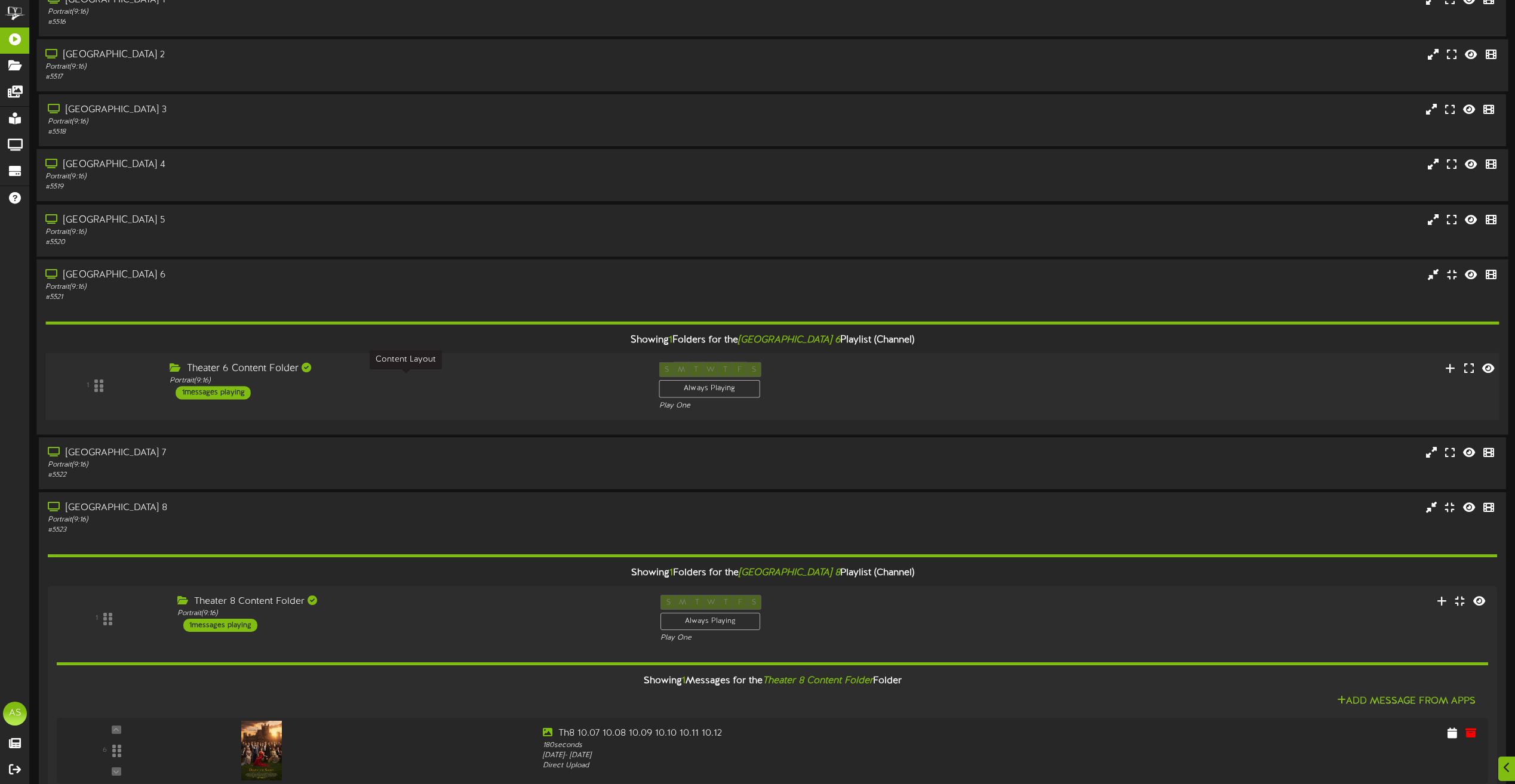
click at [431, 384] on div "Portrait ( 9:16 )" at bounding box center [406, 380] width 471 height 10
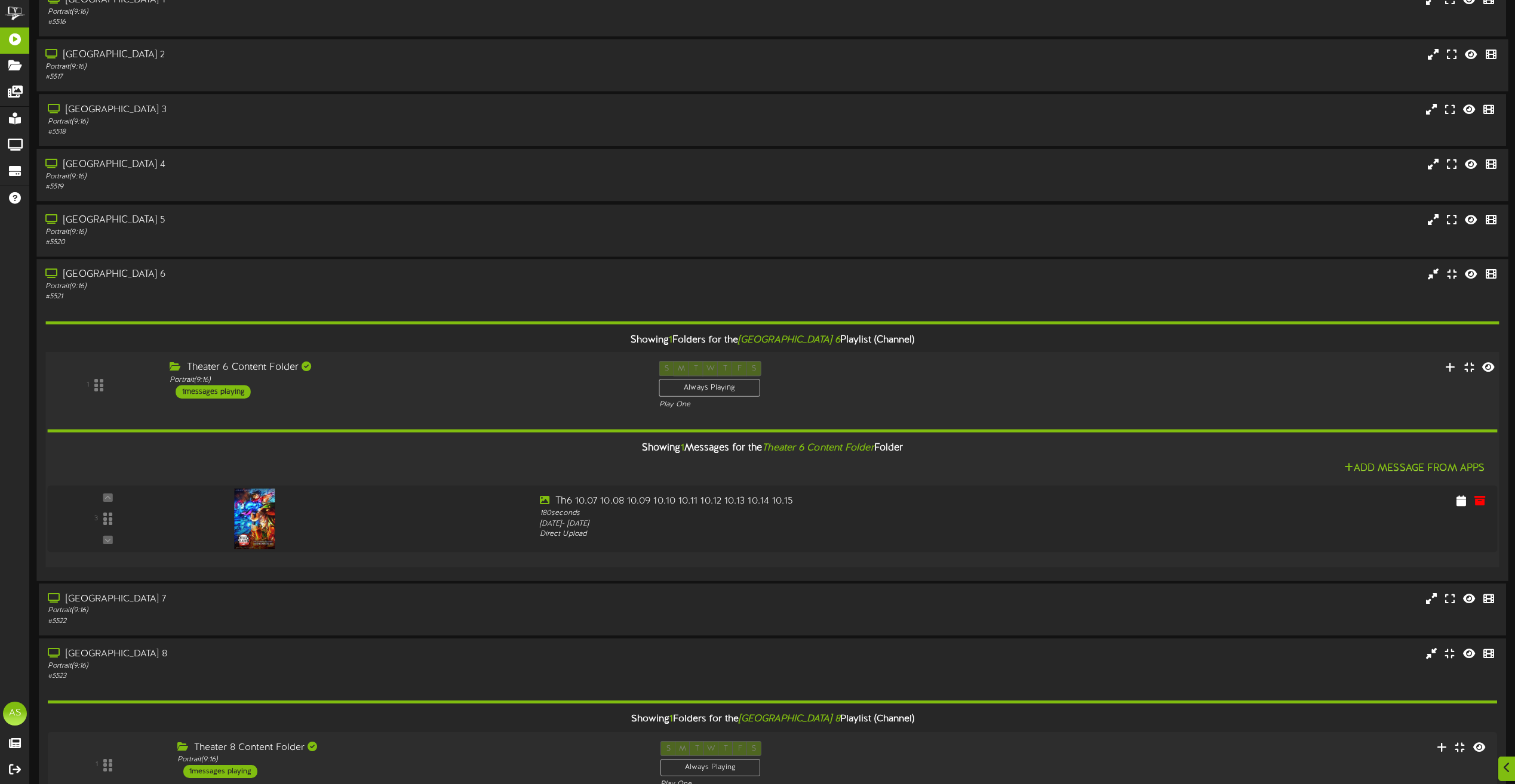
click at [458, 371] on div "Theater 6 Content Folder" at bounding box center [406, 367] width 471 height 13
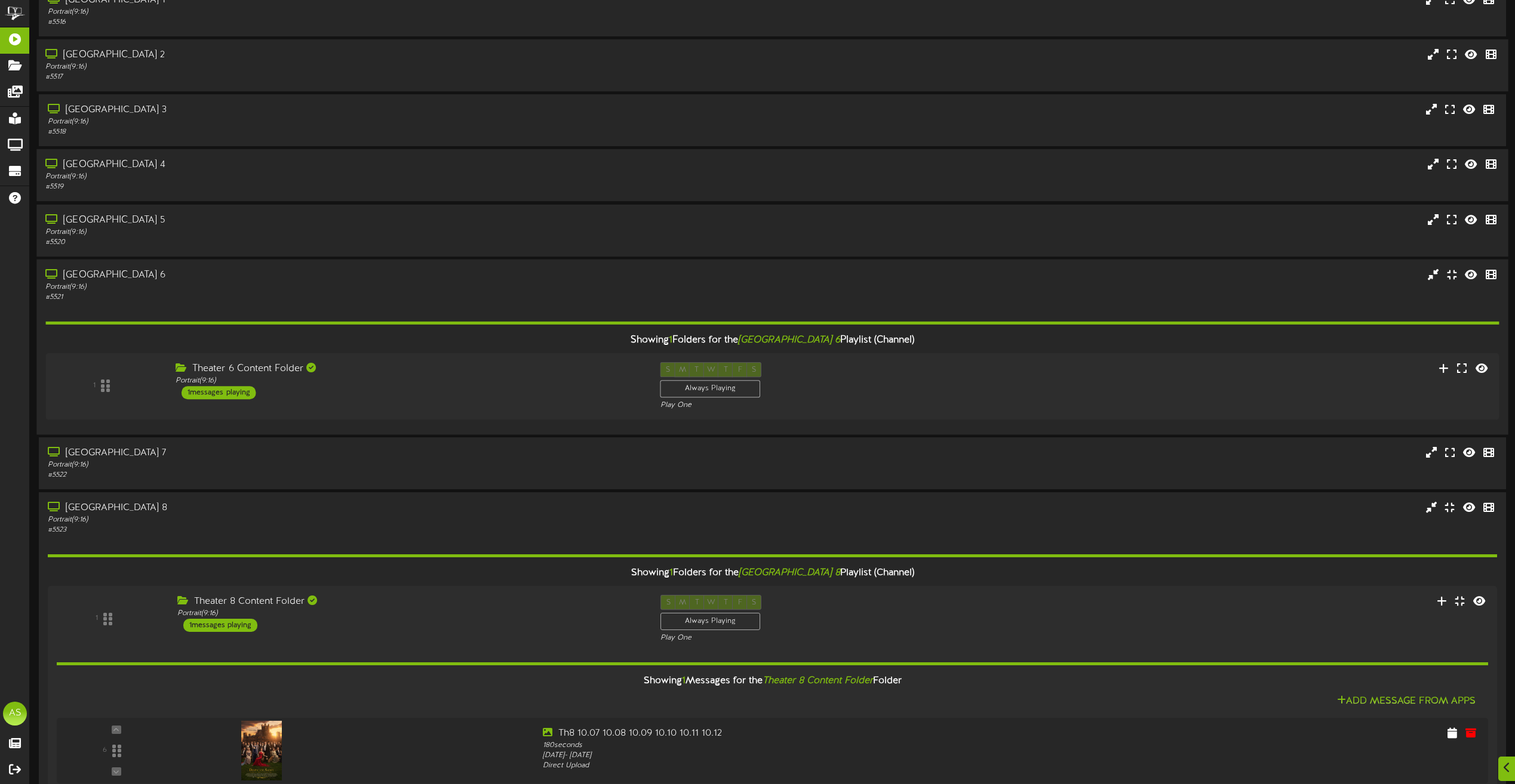
click at [434, 300] on div "# 5521" at bounding box center [343, 297] width 595 height 10
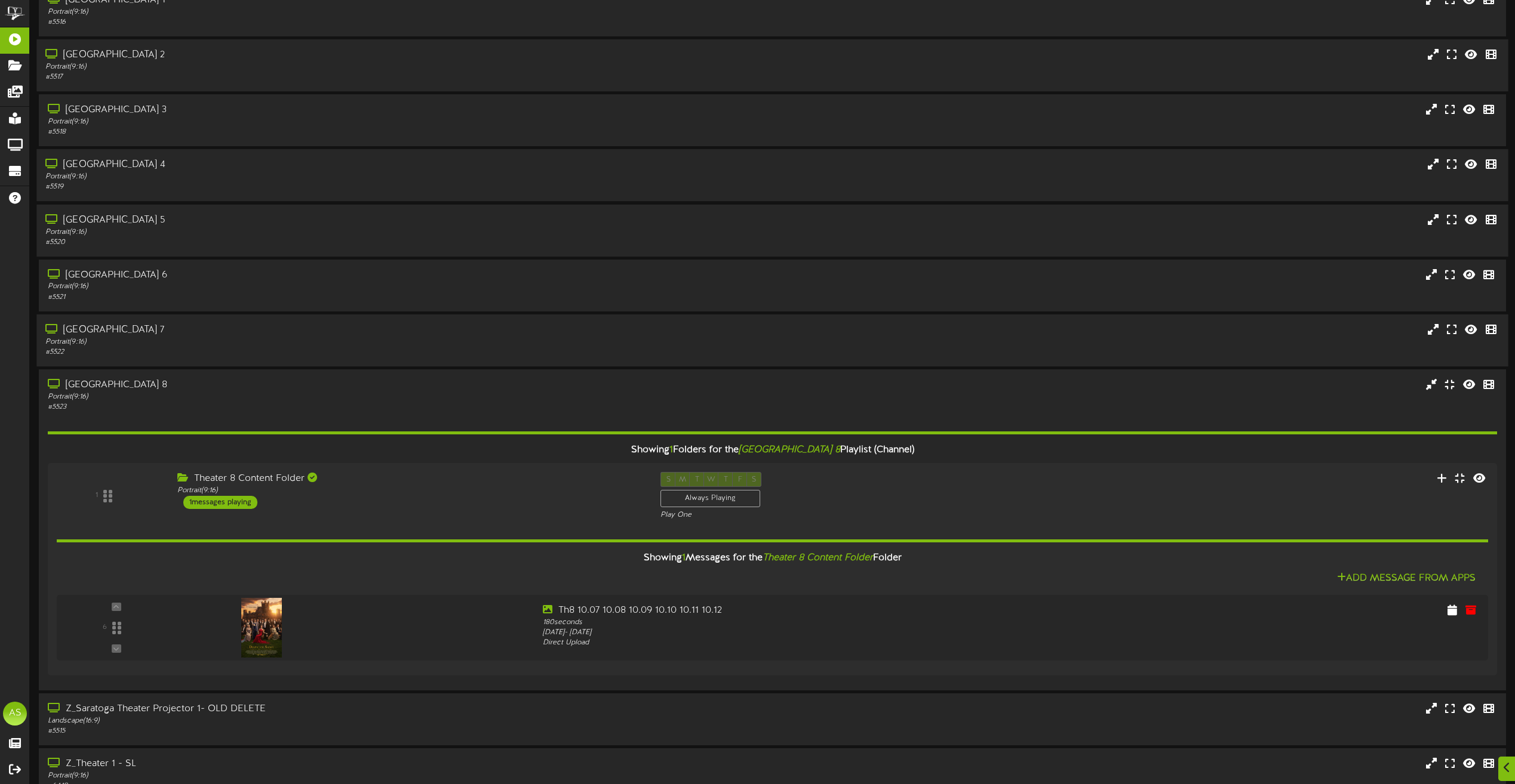
click at [386, 352] on div "# 5522" at bounding box center [343, 352] width 595 height 10
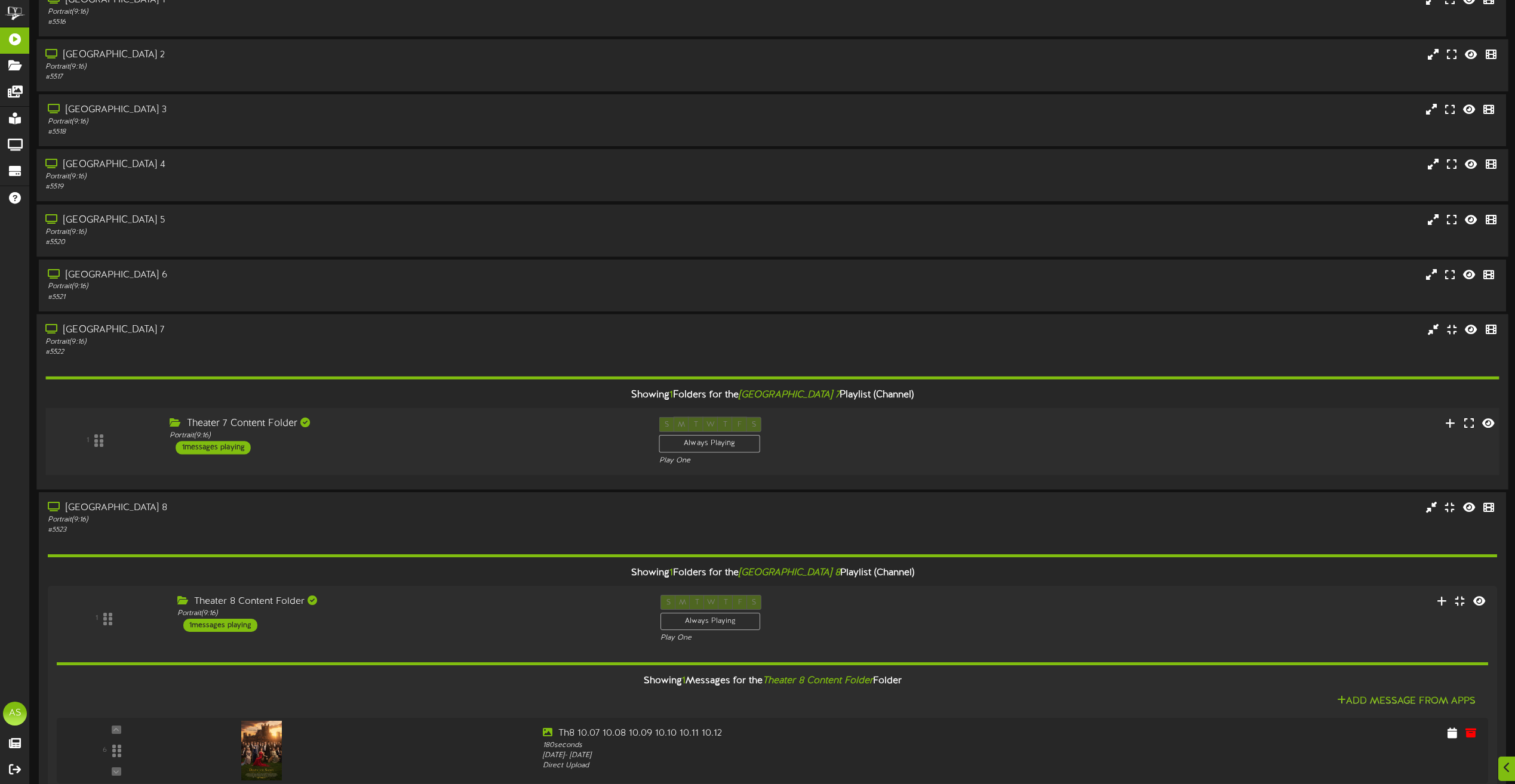
click at [494, 455] on div "1 Theater 7 Content Folder Portrait ( 9:16 ) 1 S" at bounding box center [772, 441] width 1468 height 49
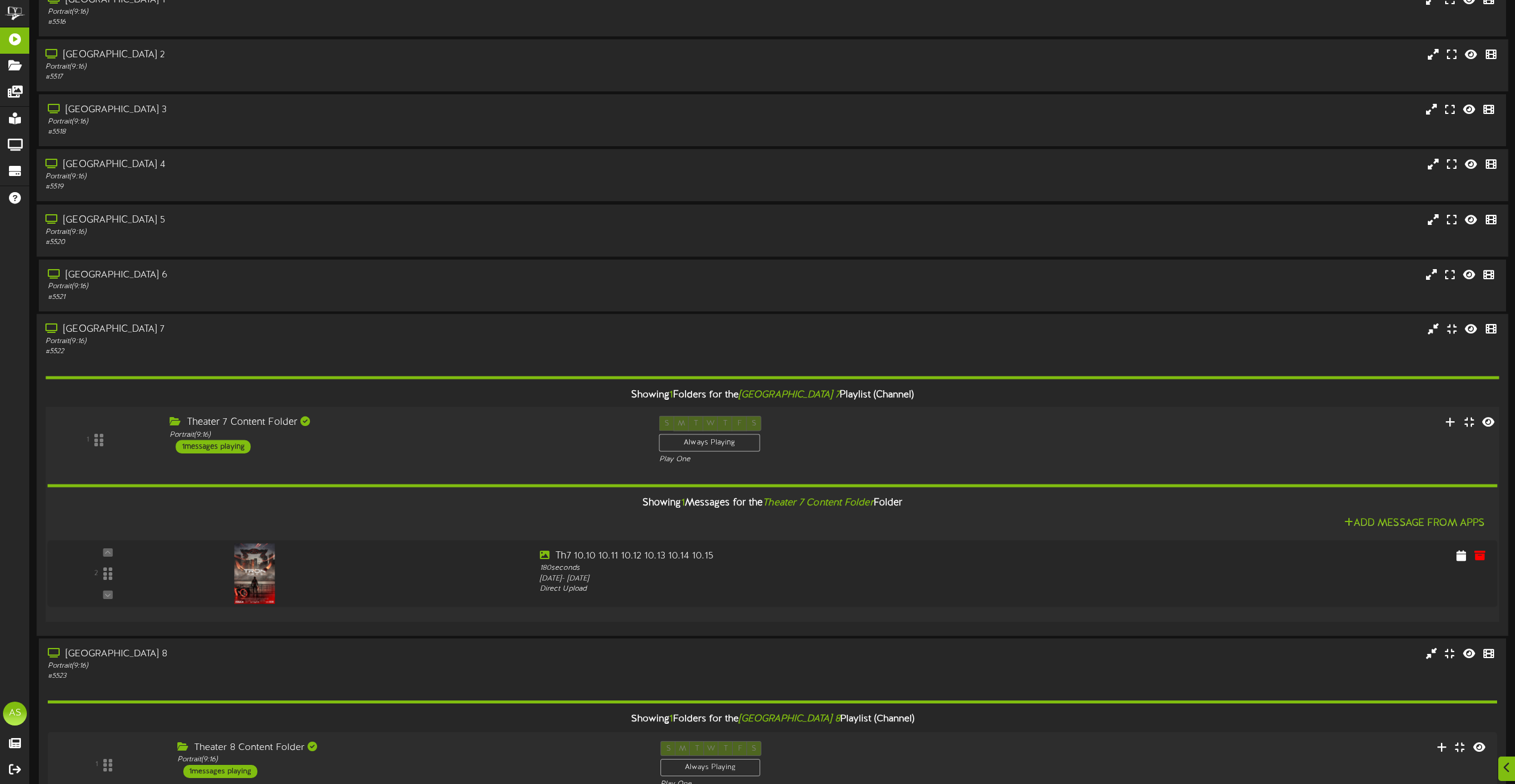
click at [484, 447] on div "Theater 7 Content Folder Portrait ( 9:16 ) 1 messages playing" at bounding box center [405, 434] width 490 height 37
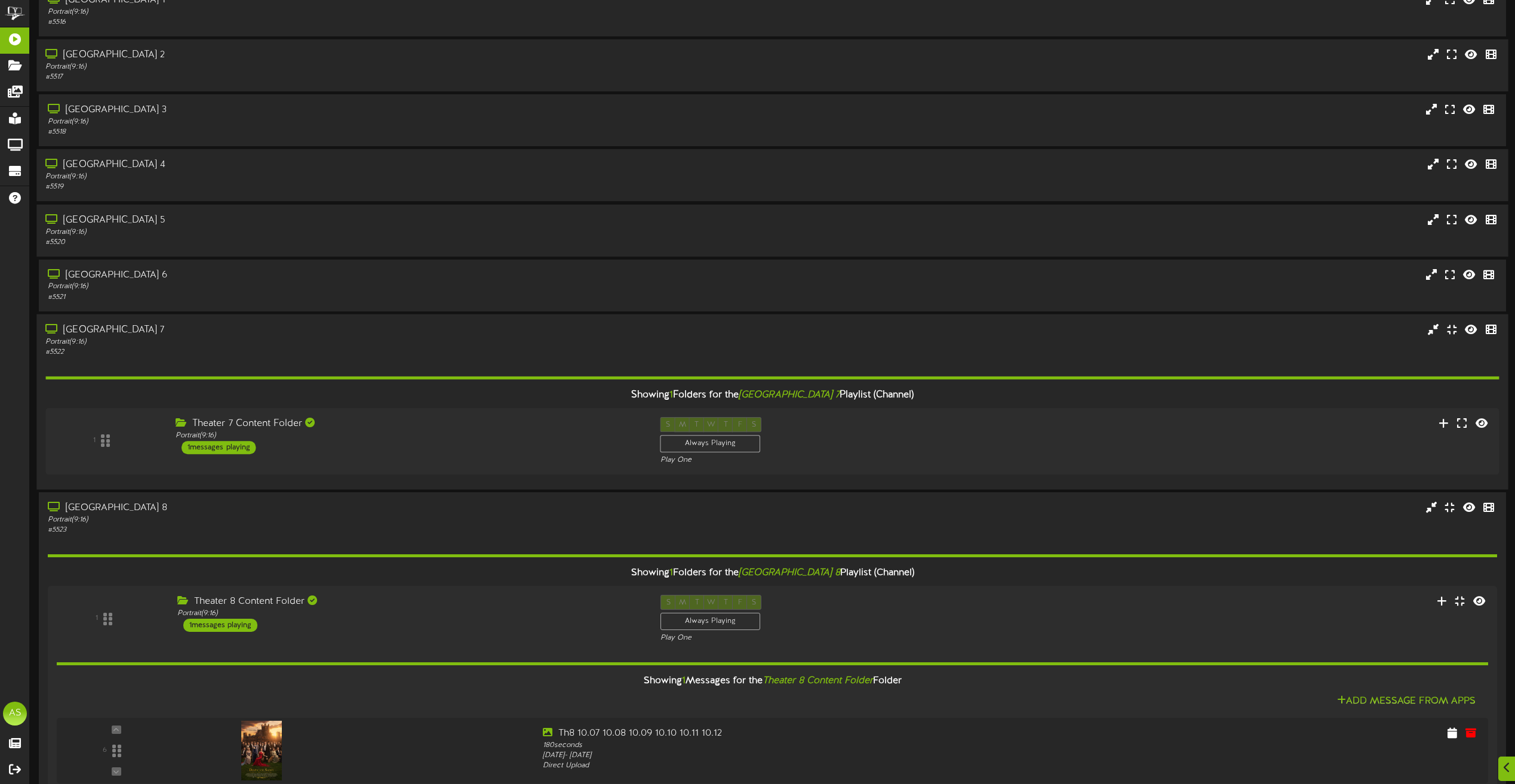
click at [397, 378] on hr at bounding box center [771, 379] width 1453 height 3
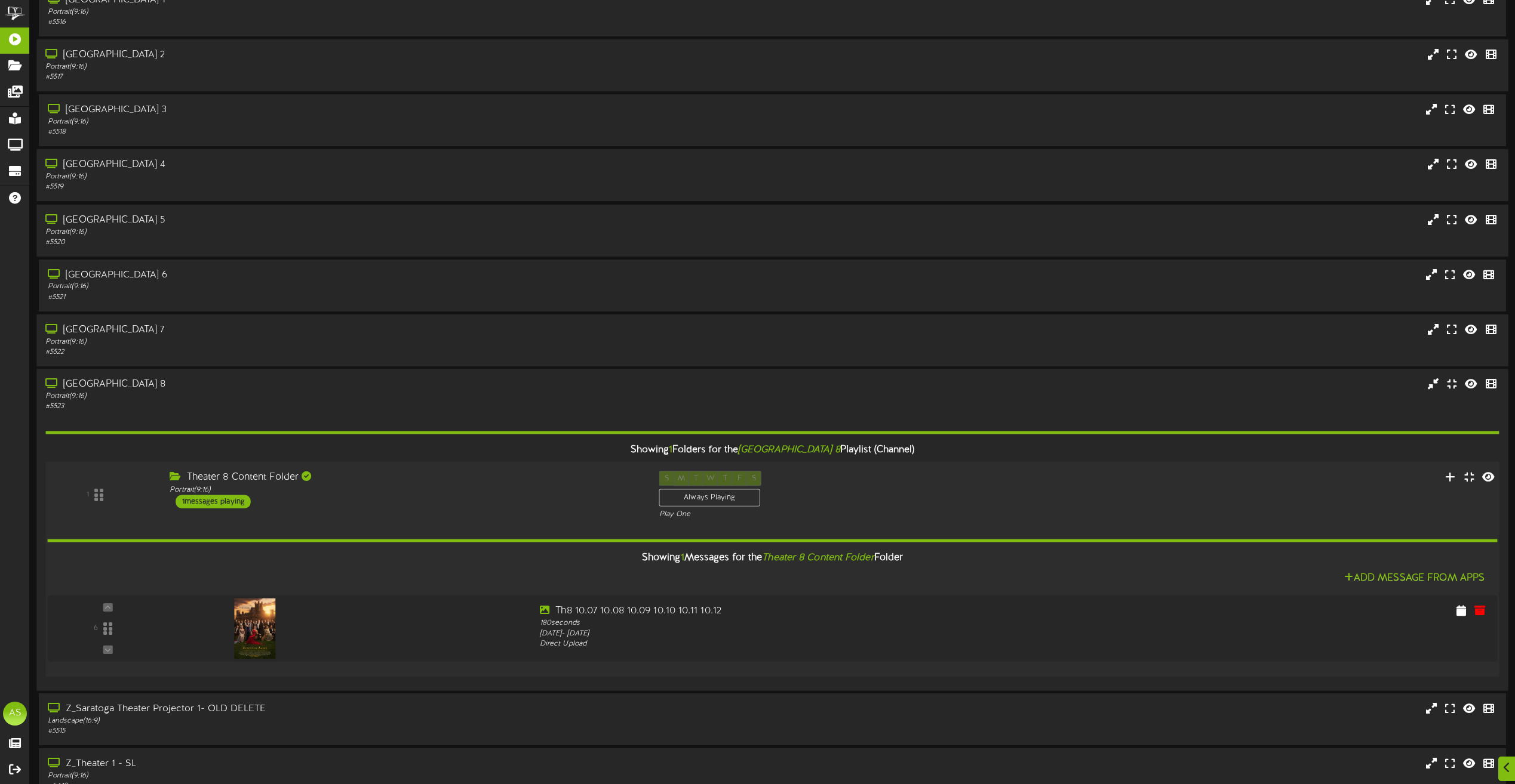
click at [402, 483] on div "Theater 8 Content Folder" at bounding box center [406, 478] width 471 height 13
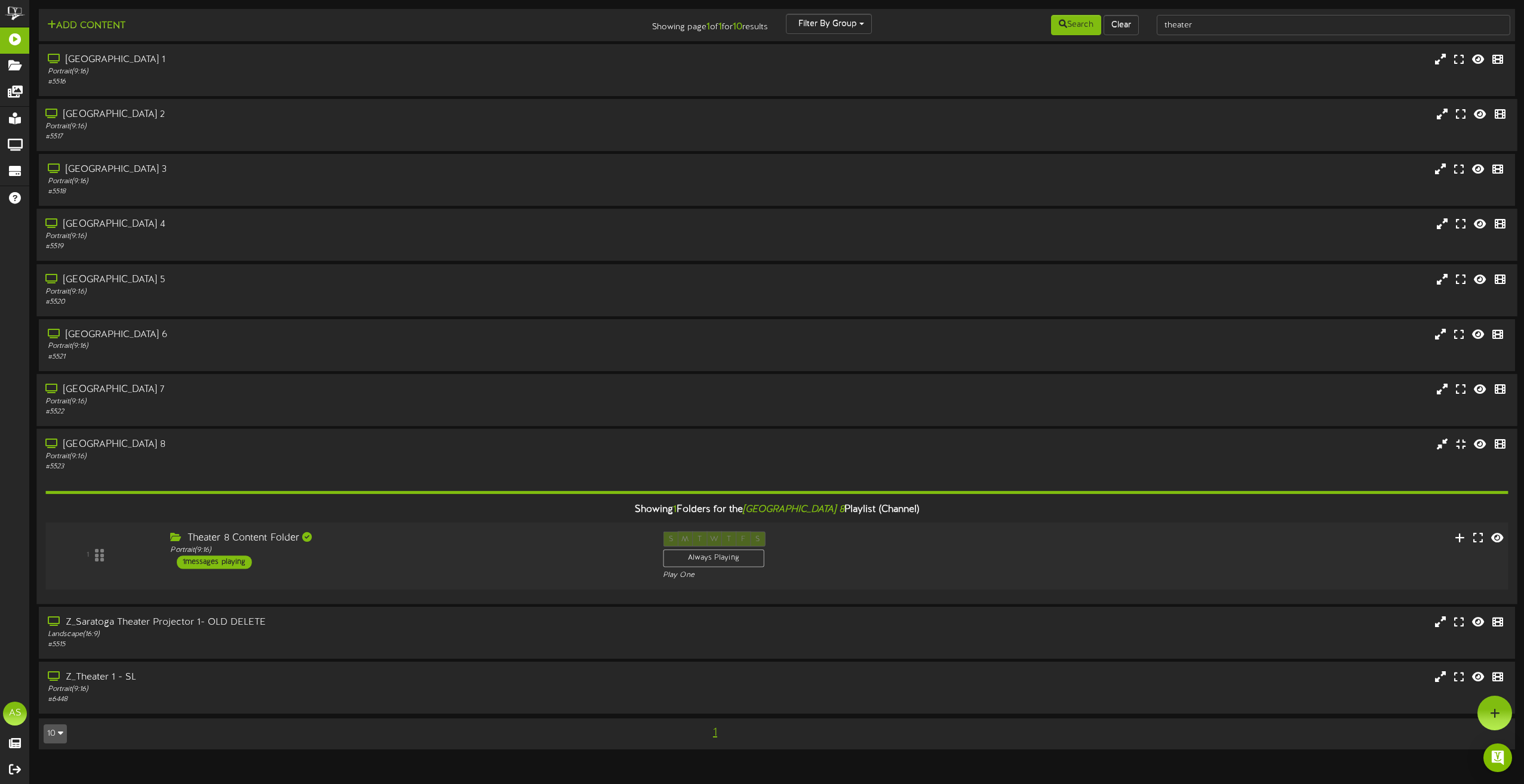
click at [442, 550] on div "Portrait ( 9:16 )" at bounding box center [406, 551] width 474 height 10
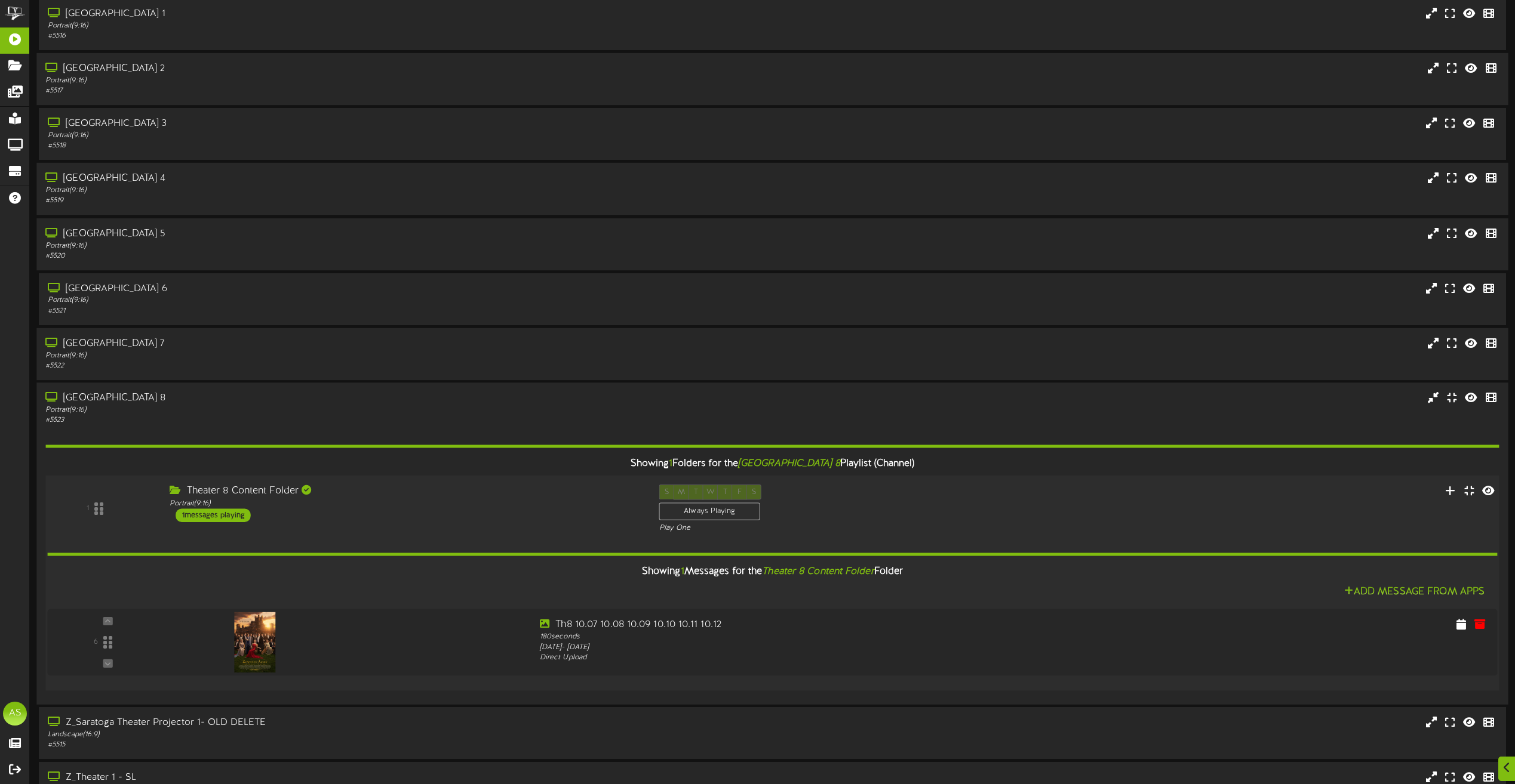
scroll to position [124, 0]
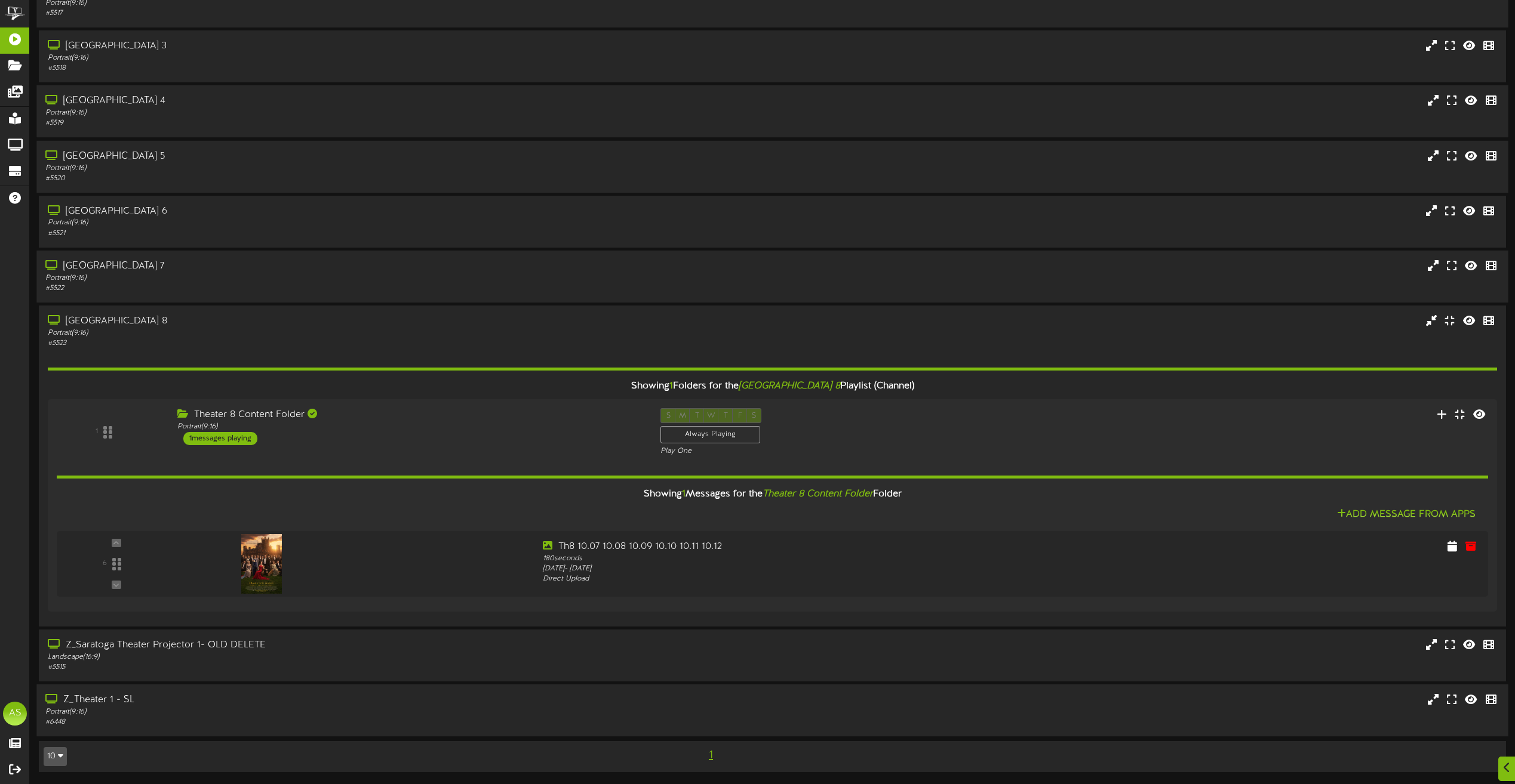
click at [199, 695] on div "Z_Theater 1 - SL" at bounding box center [343, 700] width 595 height 13
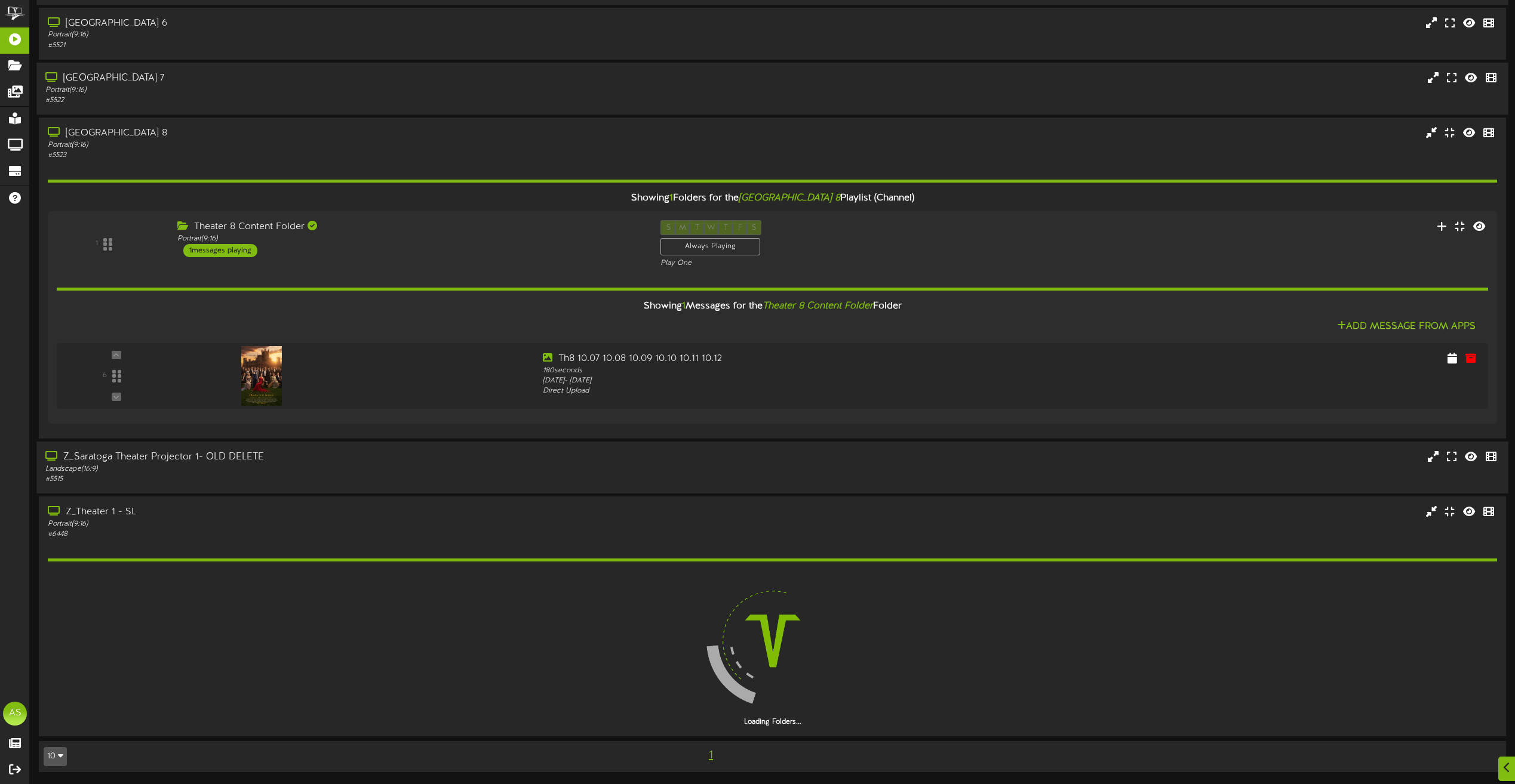
scroll to position [247, 0]
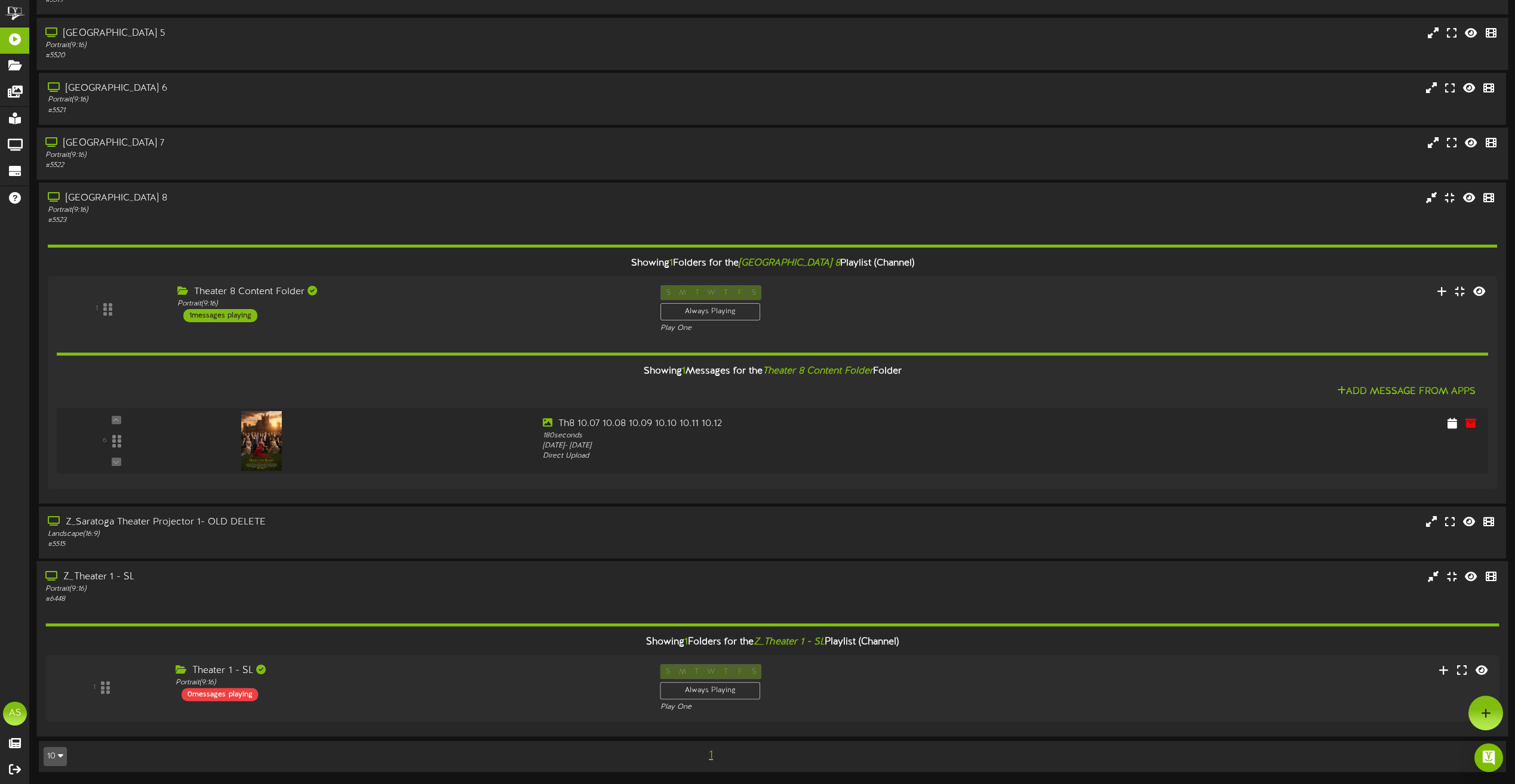
click at [254, 597] on div "# 6448" at bounding box center [343, 599] width 595 height 10
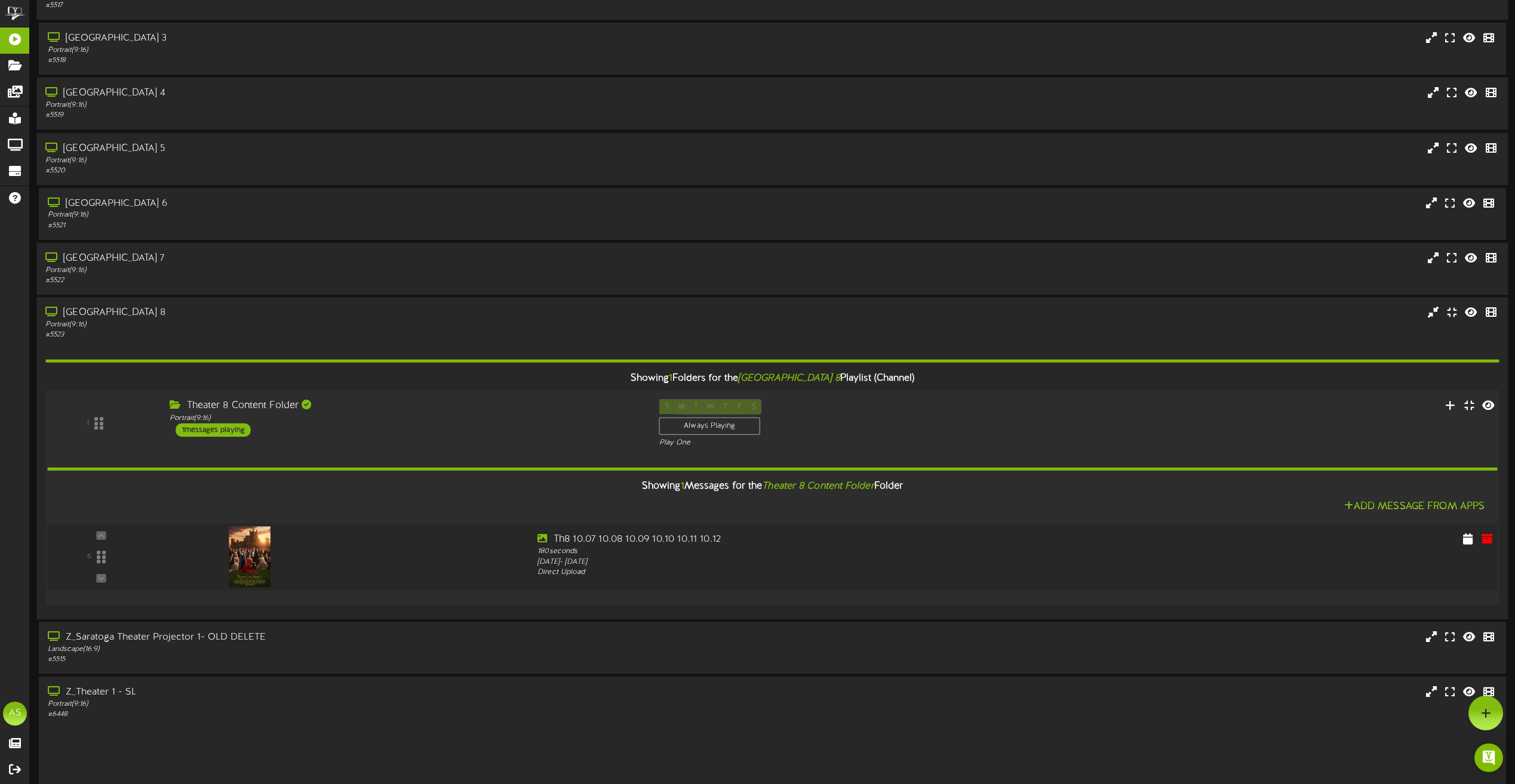
scroll to position [124, 0]
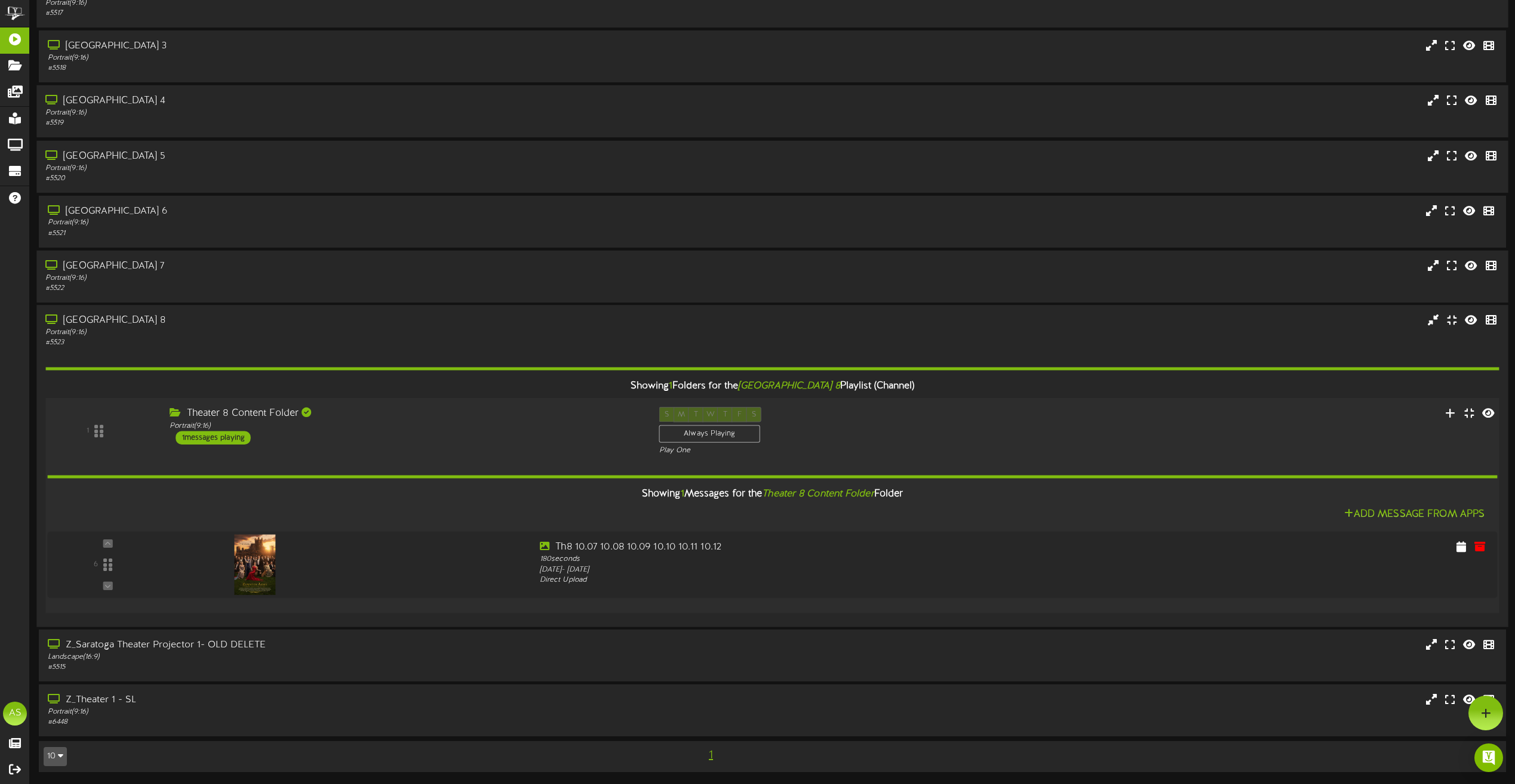
click at [391, 448] on div "1 Theater 8 Content Folder Portrait ( 9:16 ) 1 S" at bounding box center [772, 432] width 1468 height 49
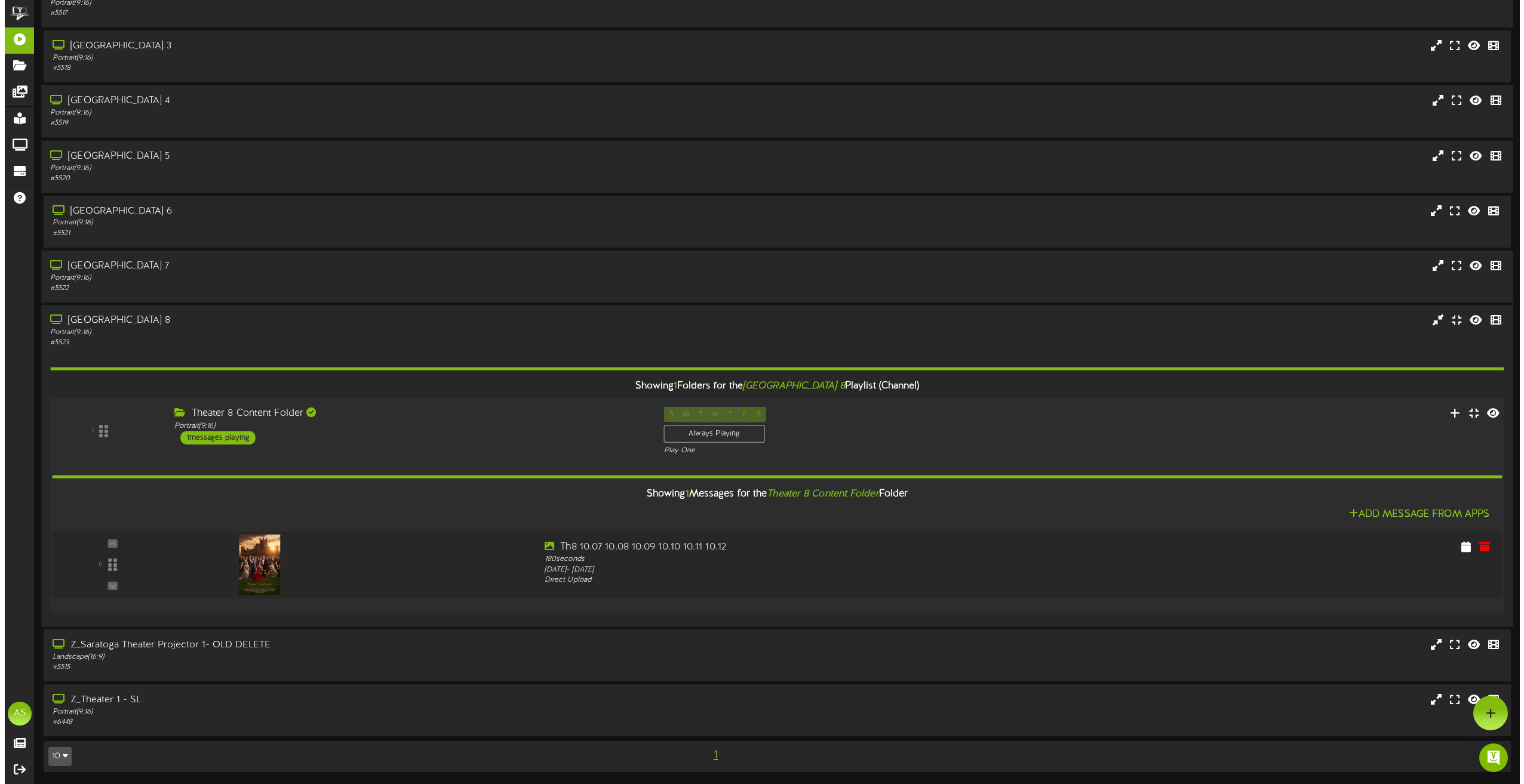
scroll to position [0, 0]
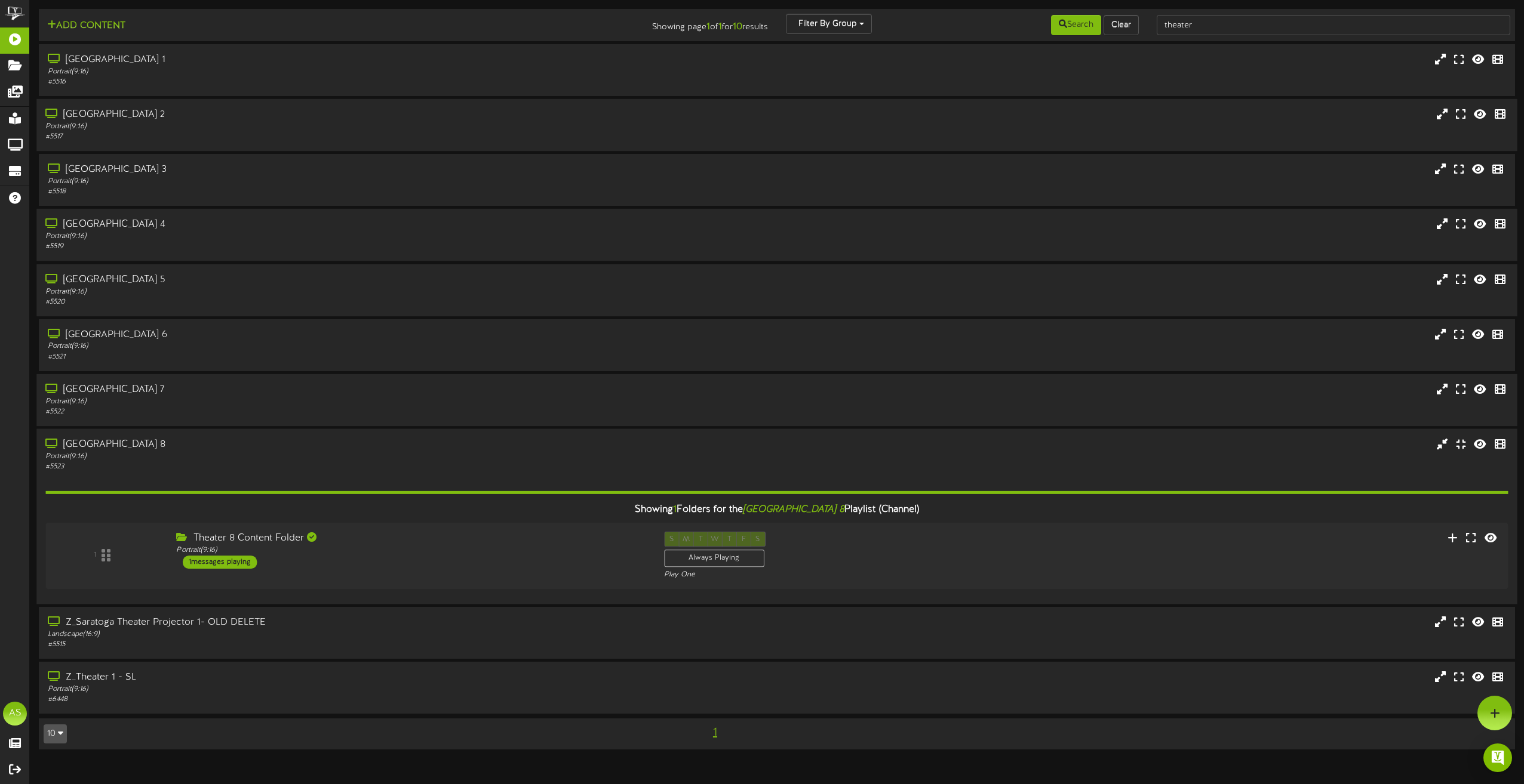
click at [250, 444] on div "[GEOGRAPHIC_DATA] 8" at bounding box center [344, 444] width 599 height 13
